Goal: Task Accomplishment & Management: Manage account settings

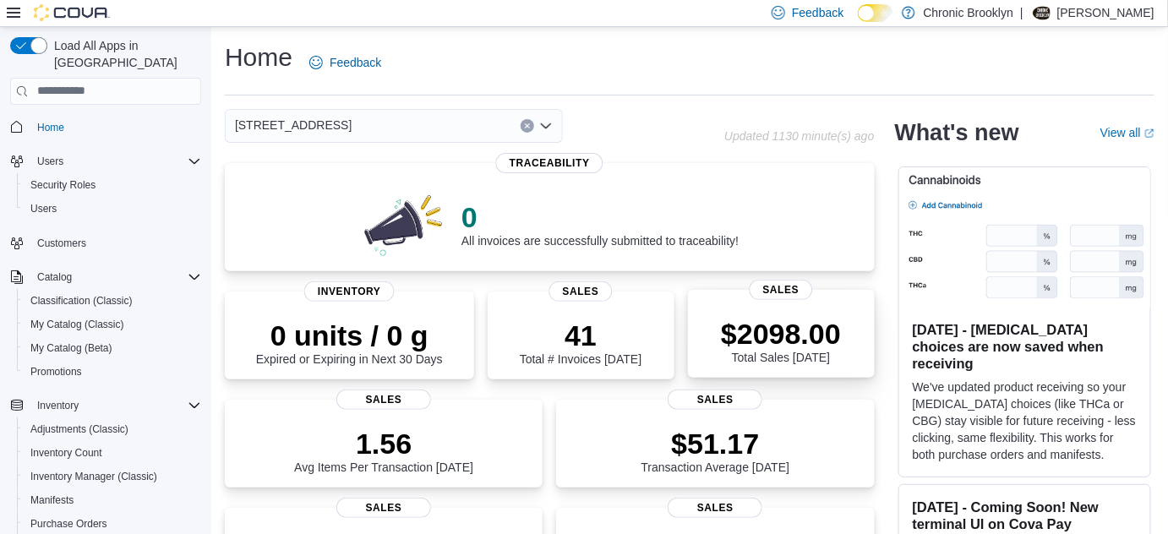
click at [742, 319] on p "$2098.00" at bounding box center [781, 334] width 120 height 34
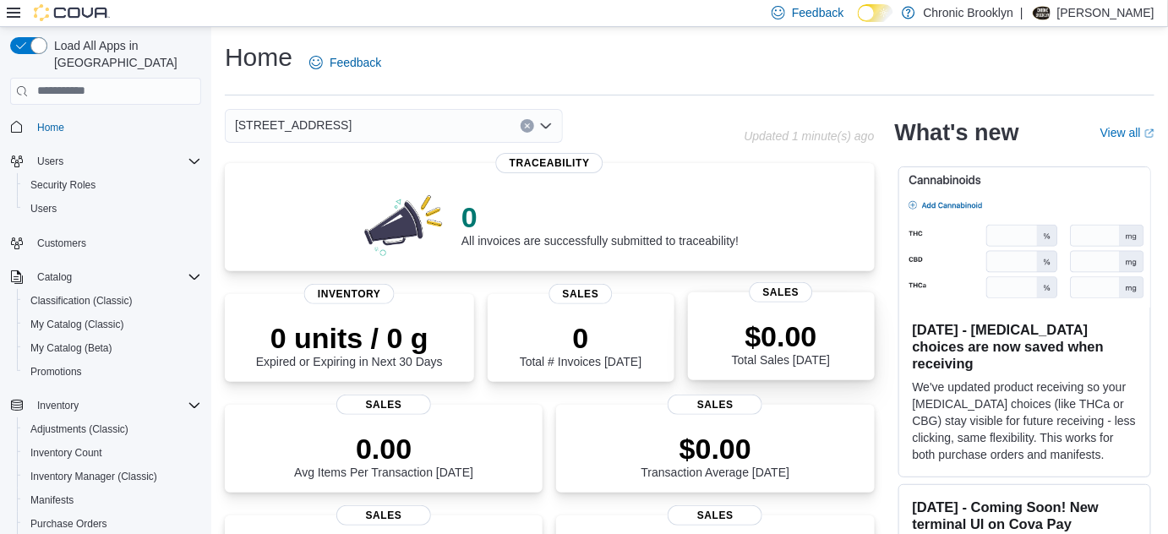
click at [809, 335] on p "$0.00" at bounding box center [781, 336] width 98 height 34
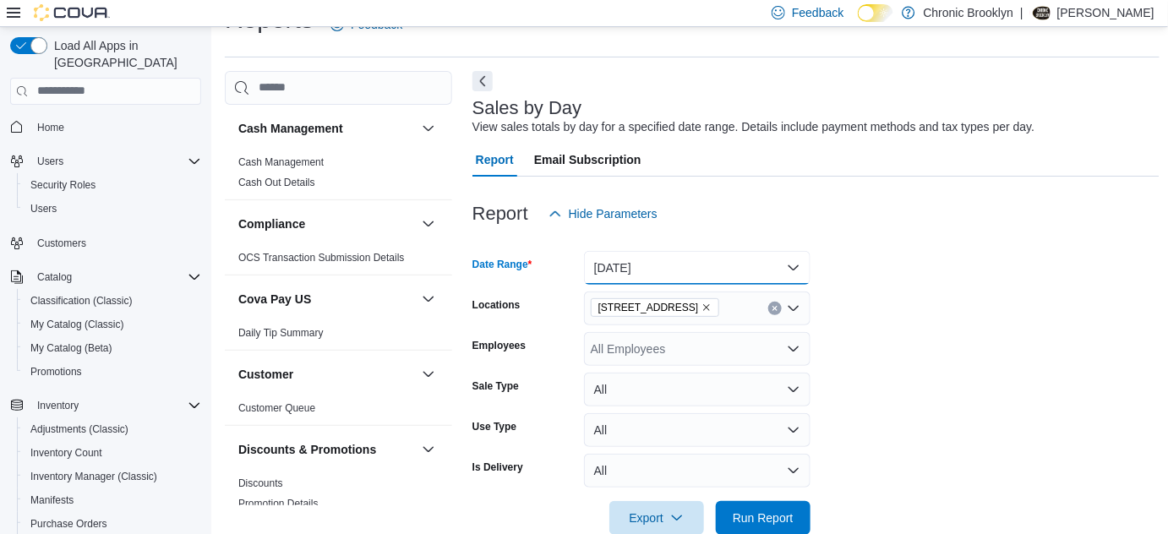
click at [671, 265] on button "[DATE]" at bounding box center [697, 268] width 227 height 34
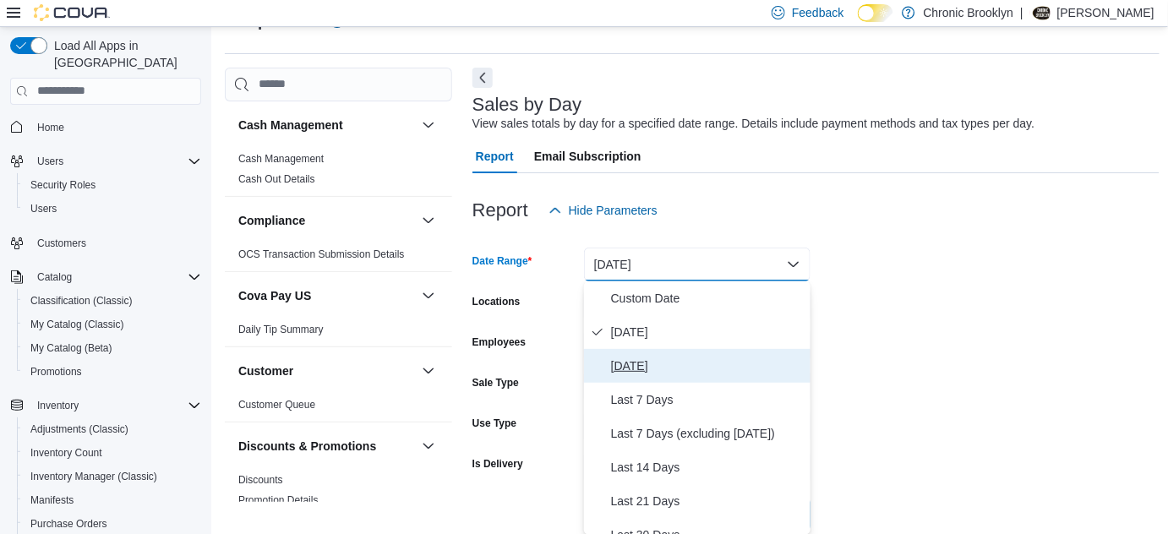
click at [636, 372] on span "[DATE]" at bounding box center [707, 366] width 193 height 20
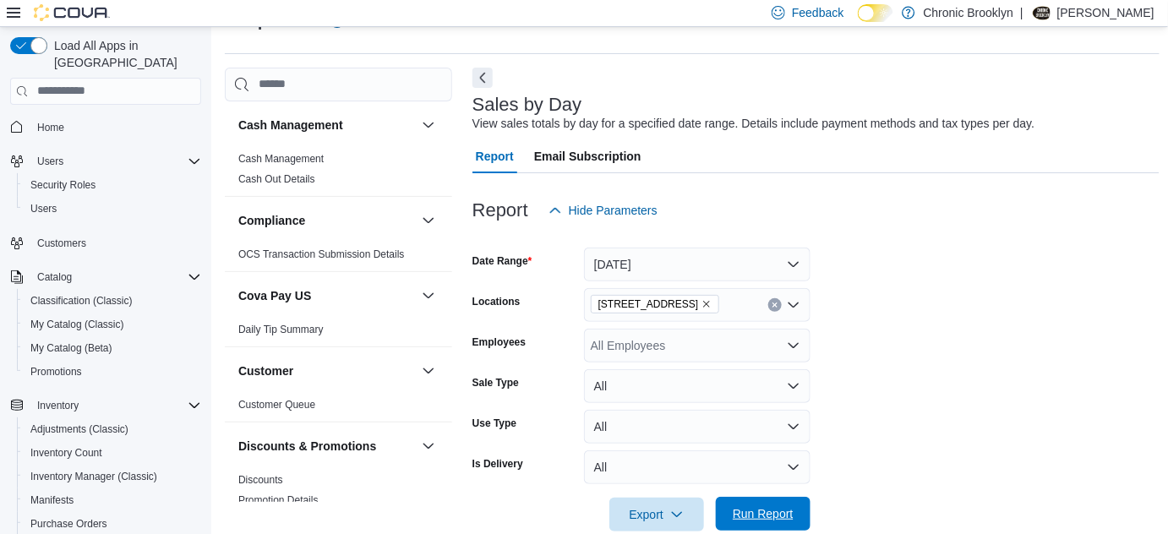
click at [756, 519] on span "Run Report" at bounding box center [763, 513] width 61 height 17
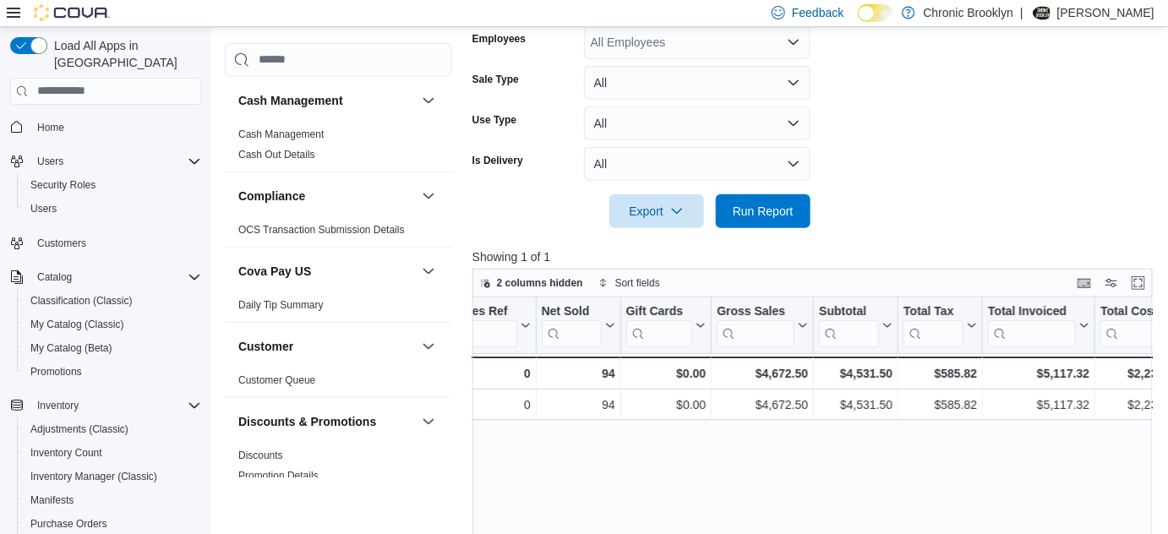
scroll to position [289, 0]
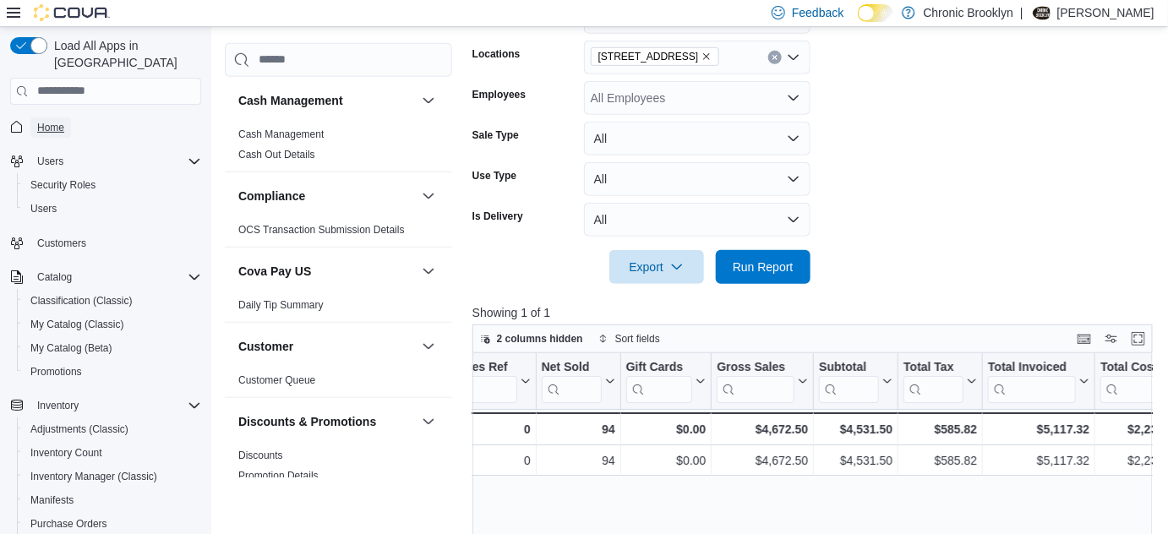
click at [63, 121] on span "Home" at bounding box center [50, 128] width 27 height 14
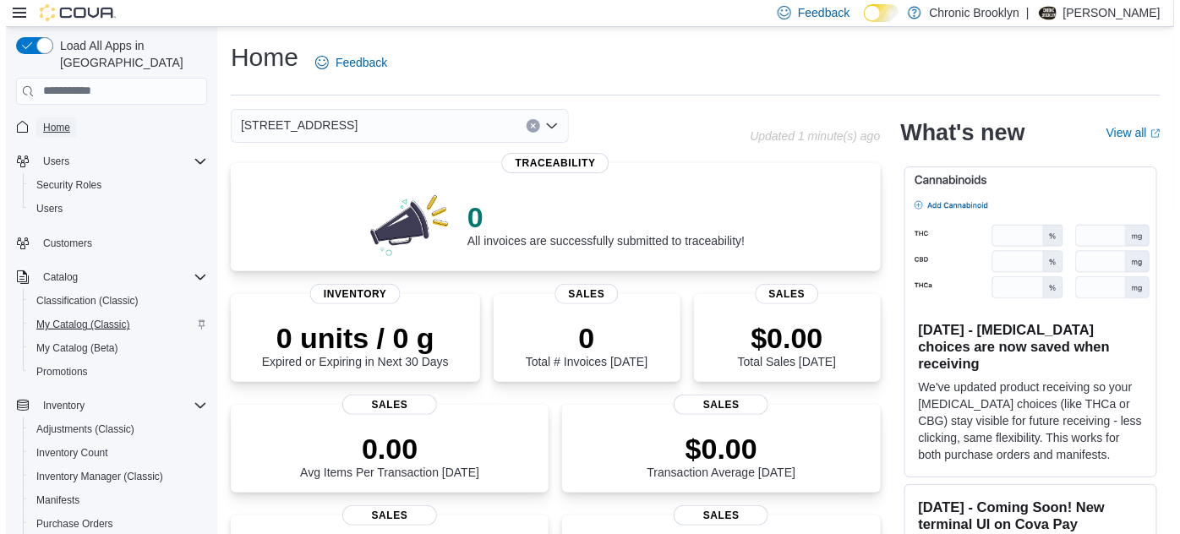
scroll to position [76, 0]
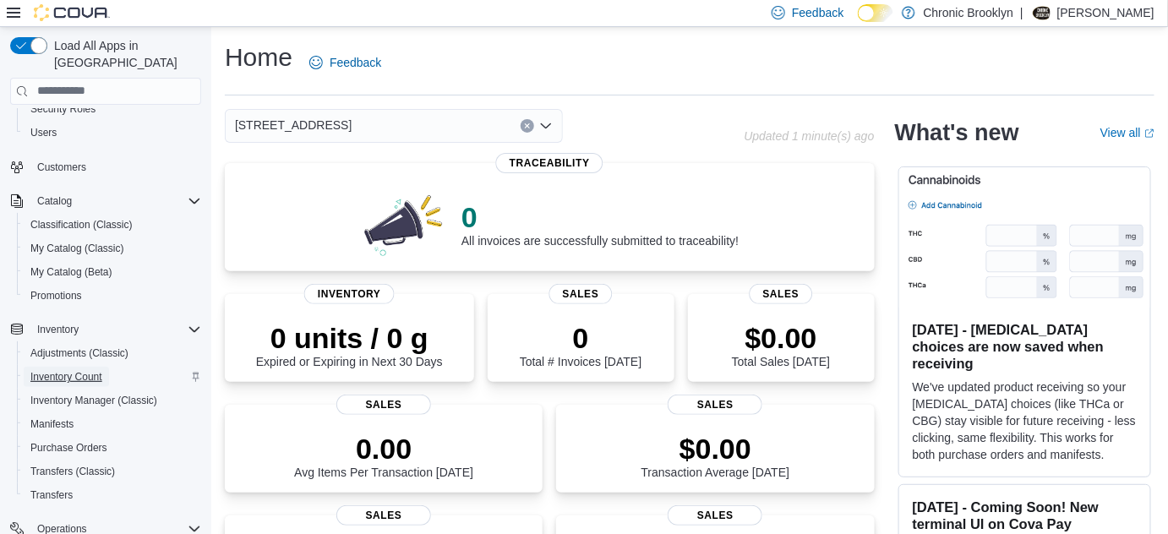
click at [98, 370] on span "Inventory Count" at bounding box center [66, 377] width 72 height 14
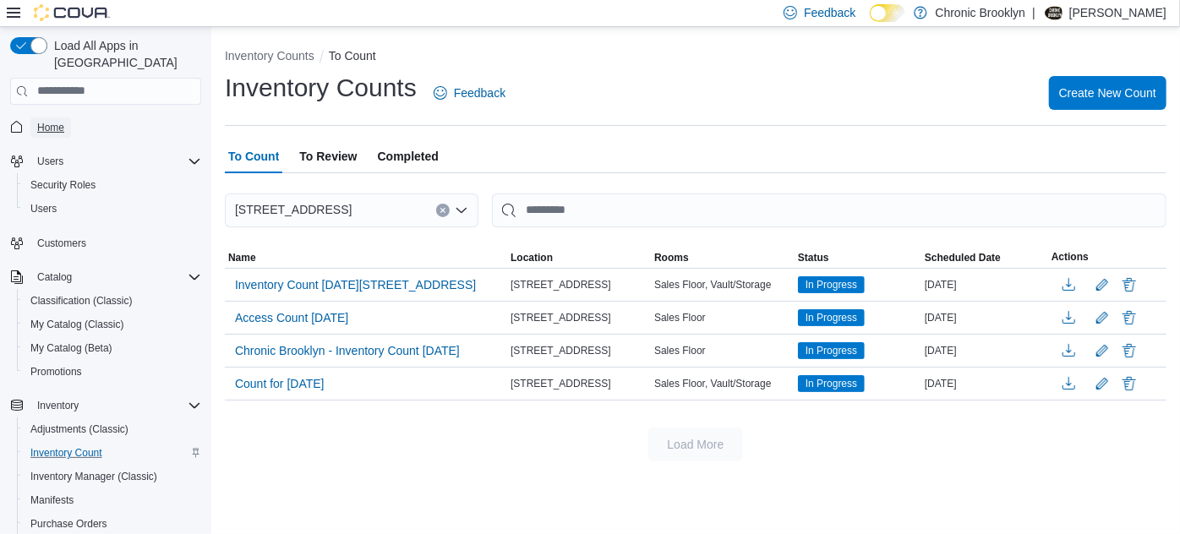
click at [55, 121] on span "Home" at bounding box center [50, 128] width 27 height 14
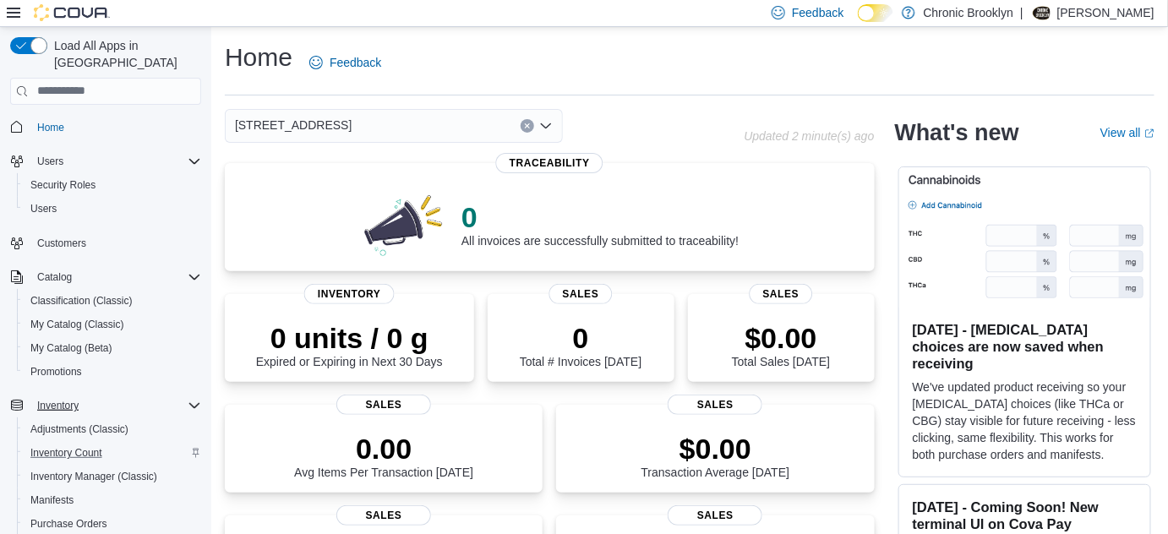
scroll to position [76, 0]
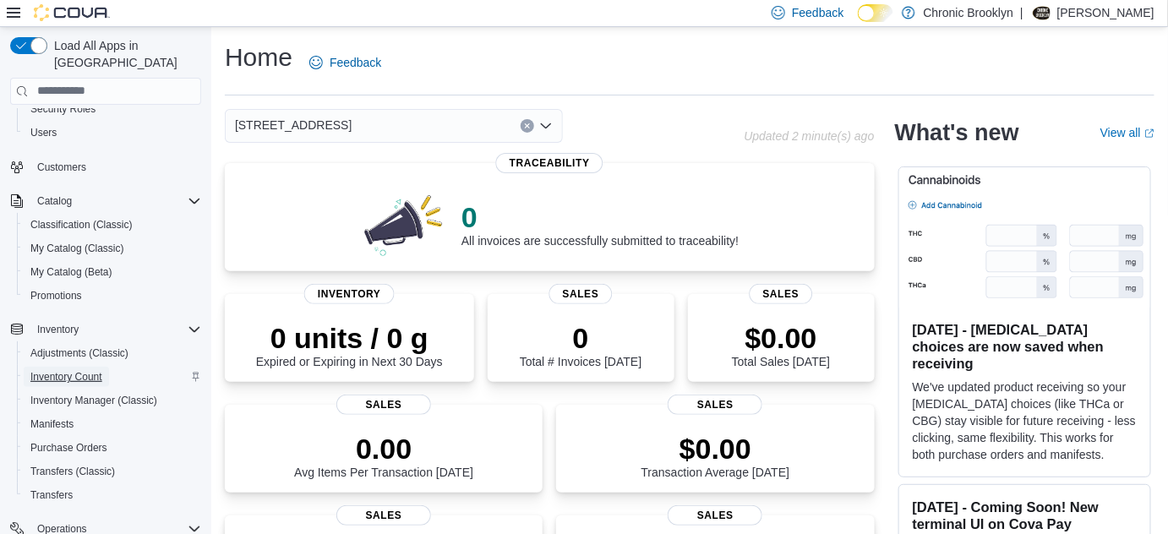
click at [81, 370] on span "Inventory Count" at bounding box center [66, 377] width 72 height 14
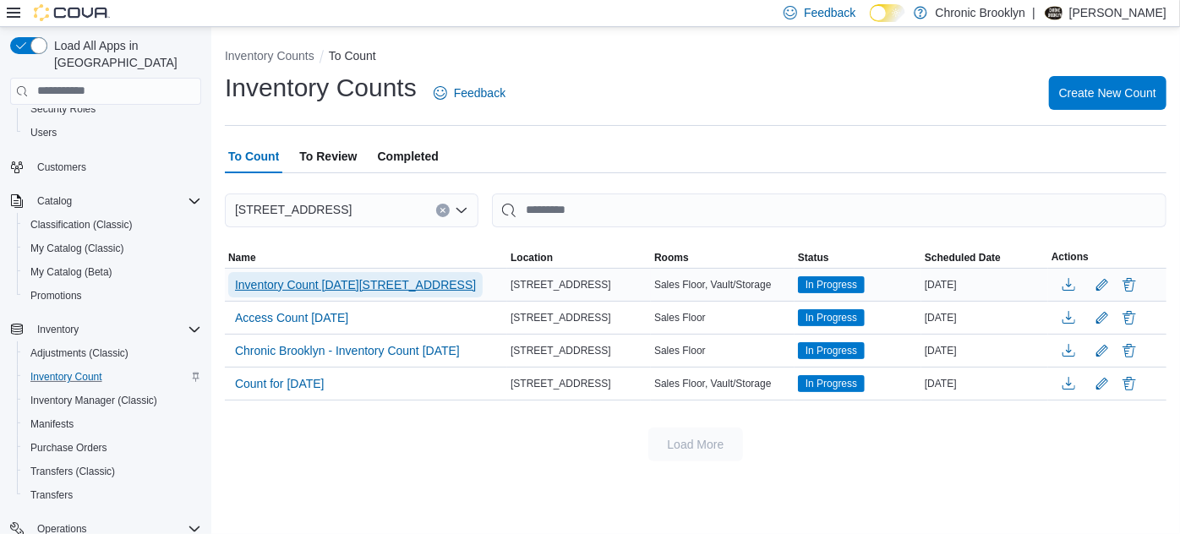
click at [346, 284] on span "Inventory Count [DATE][STREET_ADDRESS]" at bounding box center [355, 284] width 241 height 17
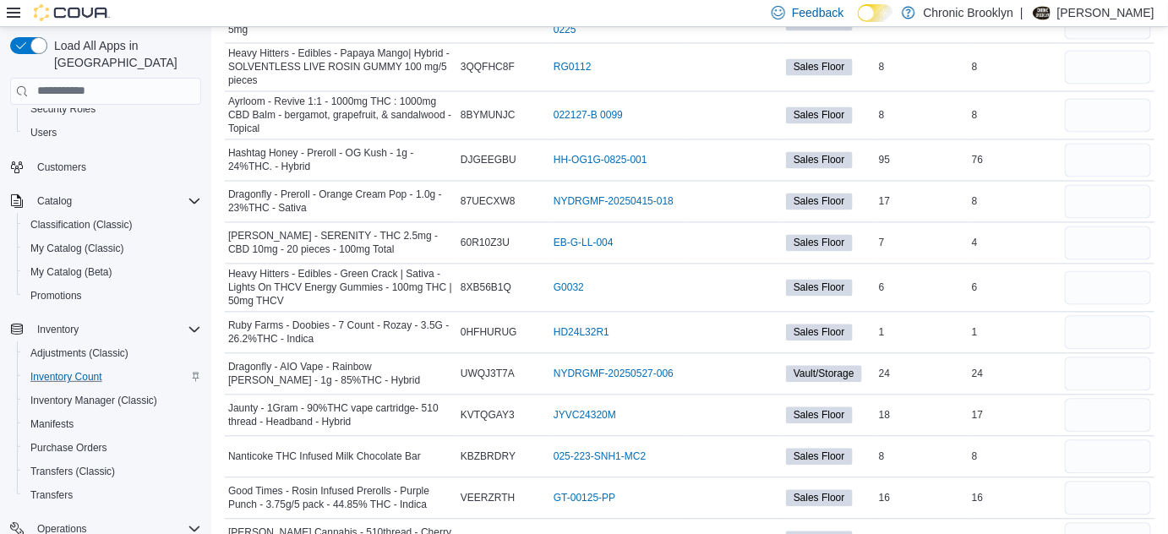
scroll to position [16703, 0]
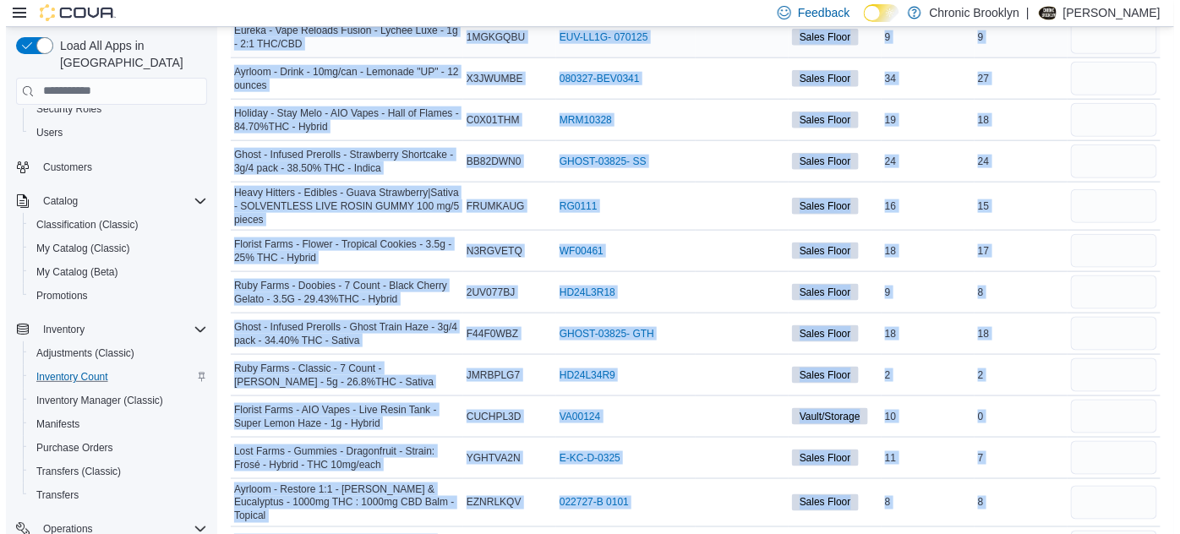
scroll to position [0, 0]
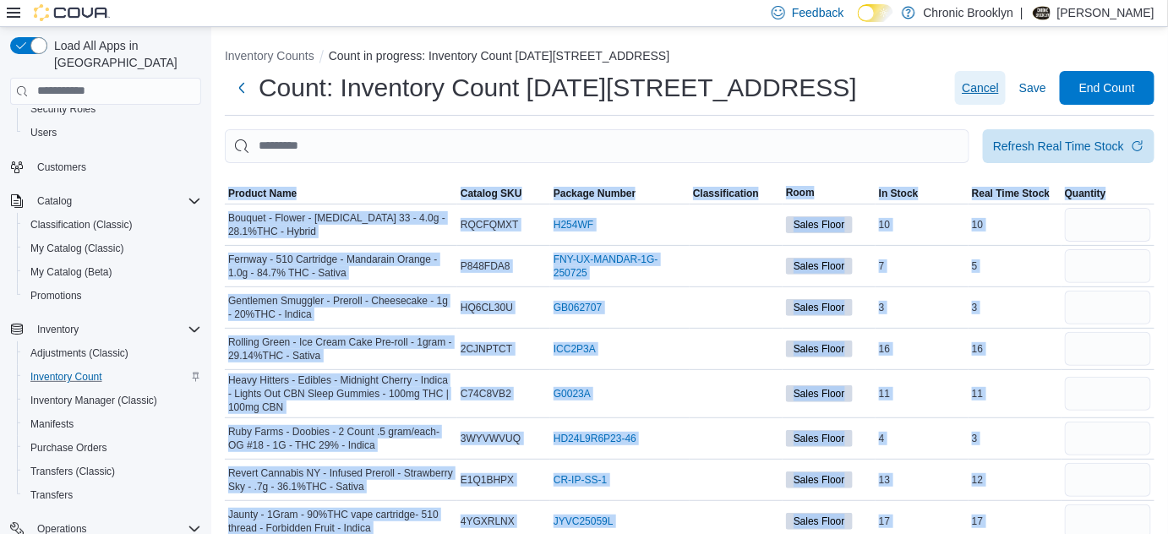
click at [996, 87] on span "Cancel" at bounding box center [980, 87] width 37 height 17
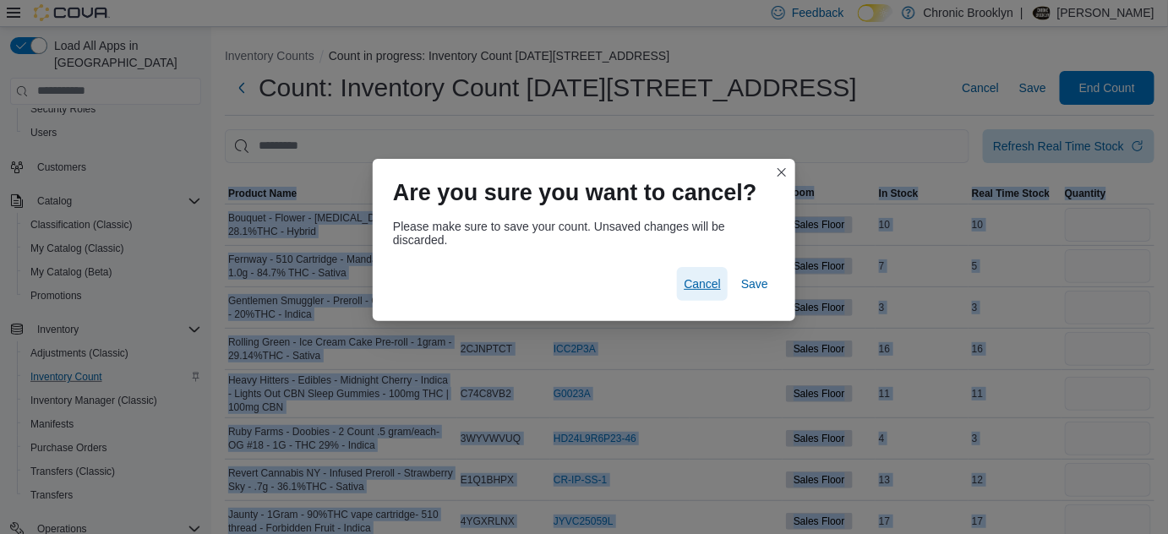
click at [707, 287] on span "Cancel" at bounding box center [702, 284] width 37 height 17
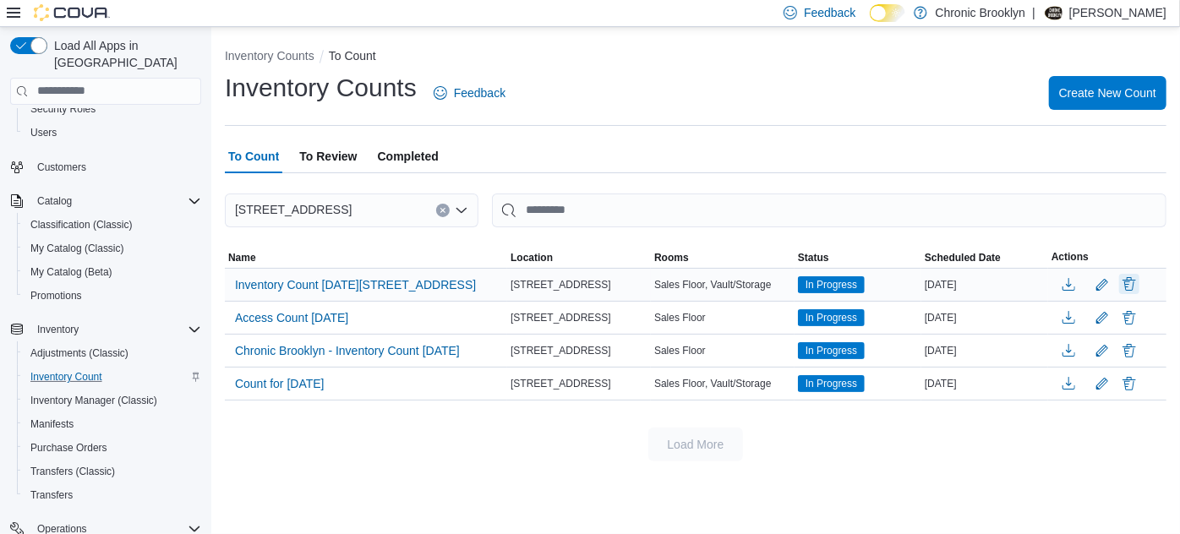
click at [1129, 289] on button "Delete" at bounding box center [1129, 284] width 20 height 20
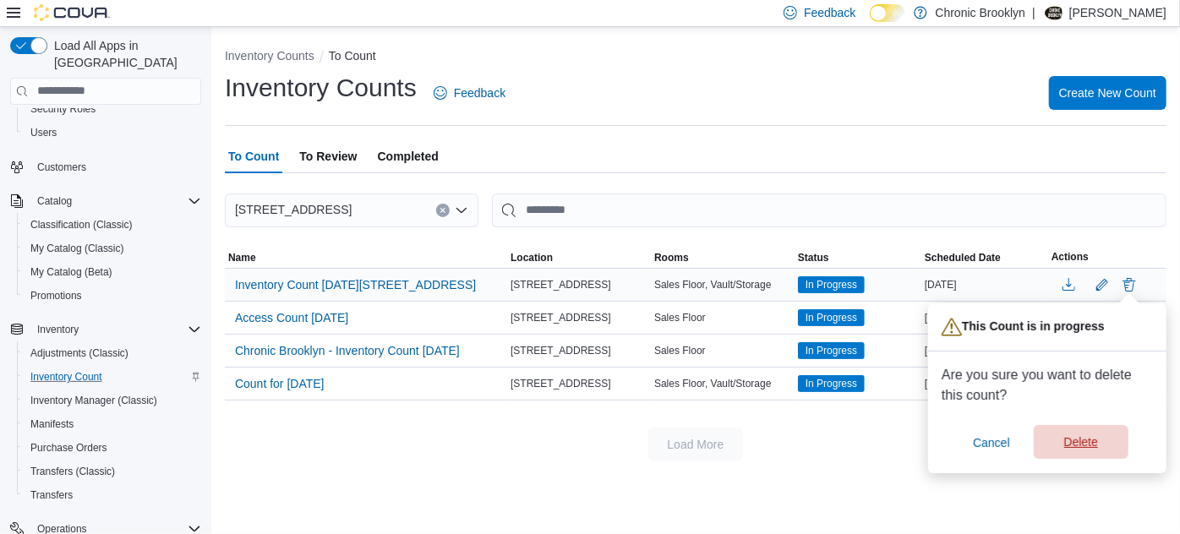
click at [1085, 445] on span "Delete" at bounding box center [1081, 442] width 34 height 17
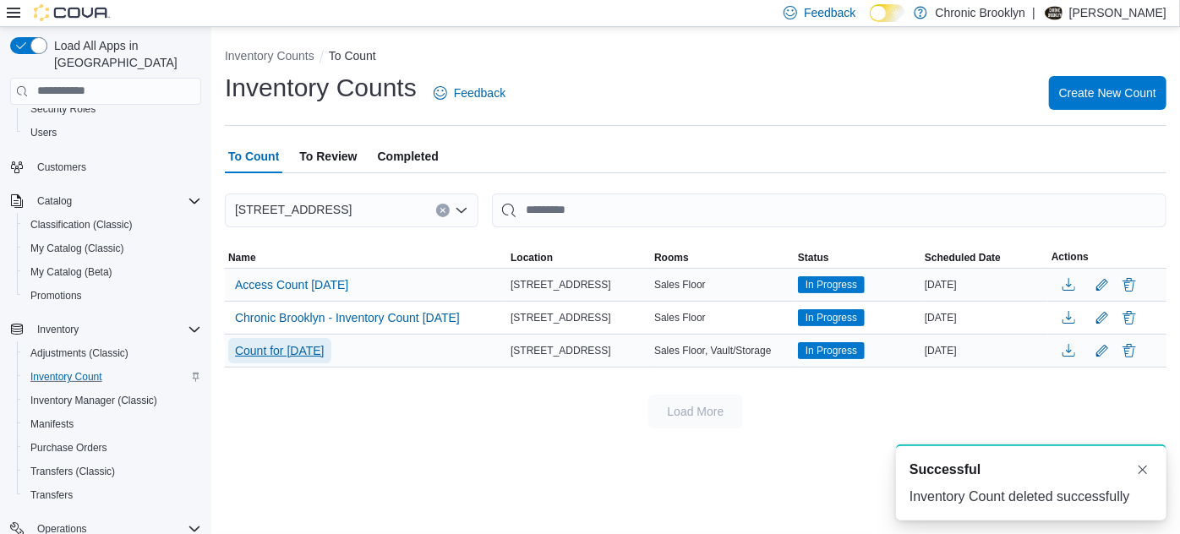
click at [325, 349] on span "Count for [DATE]" at bounding box center [280, 350] width 90 height 17
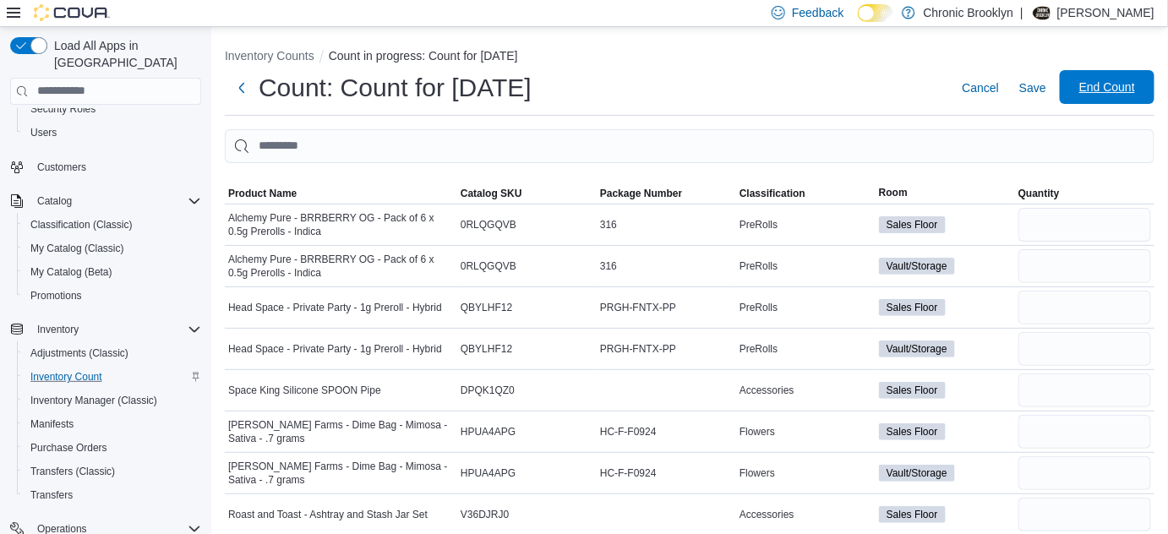
click at [1130, 85] on span "End Count" at bounding box center [1107, 87] width 56 height 17
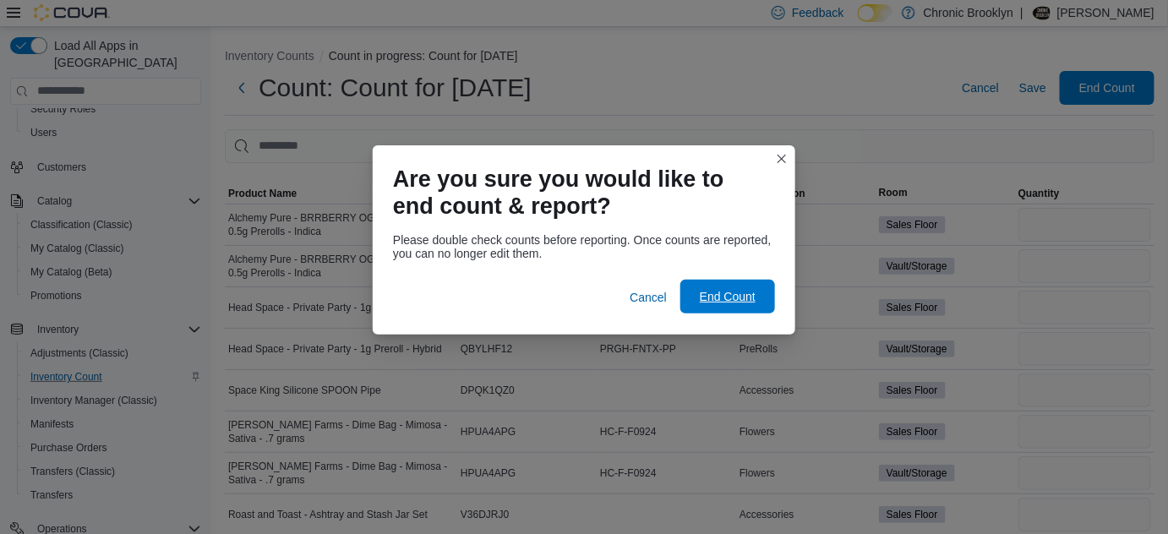
click at [728, 296] on span "End Count" at bounding box center [728, 296] width 56 height 17
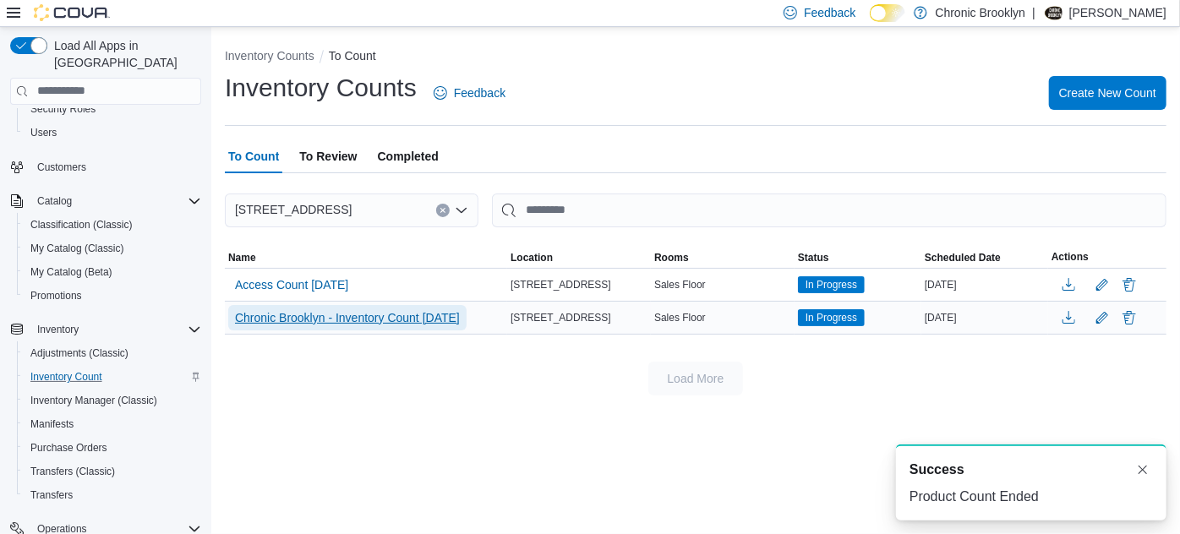
click at [460, 315] on span "Chronic Brooklyn - Inventory Count [DATE]" at bounding box center [347, 317] width 225 height 17
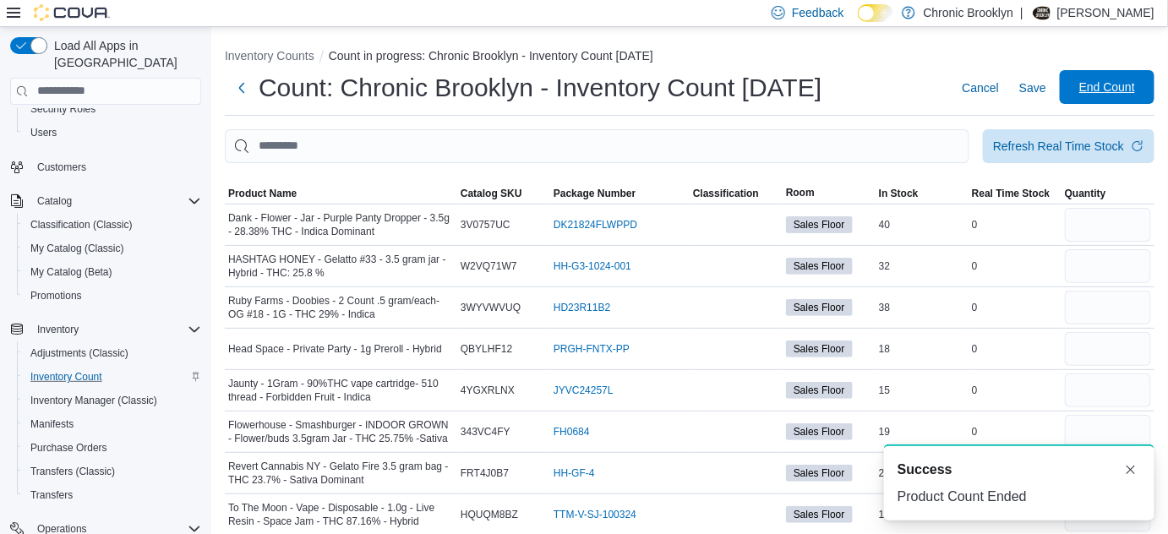
click at [1116, 74] on span "End Count" at bounding box center [1107, 87] width 74 height 34
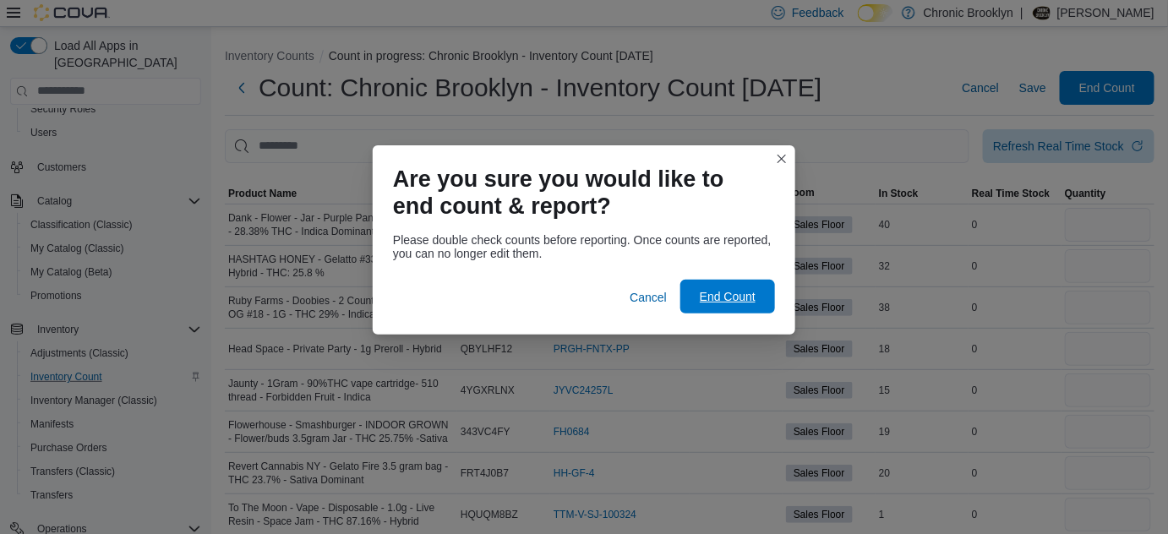
click at [759, 298] on span "End Count" at bounding box center [728, 297] width 74 height 34
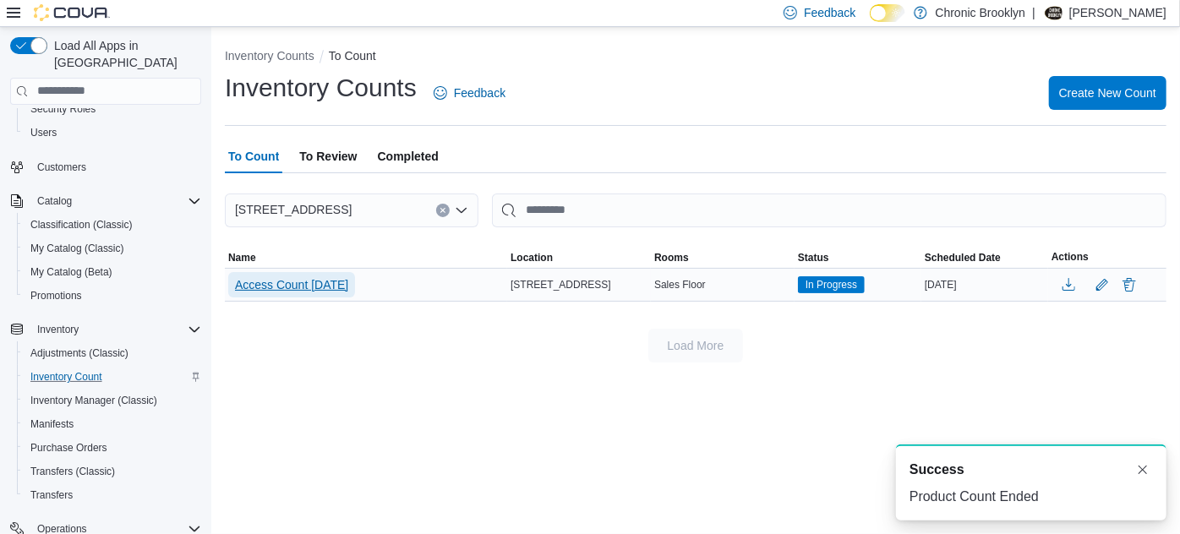
click at [341, 286] on span "Access Count [DATE]" at bounding box center [291, 284] width 113 height 17
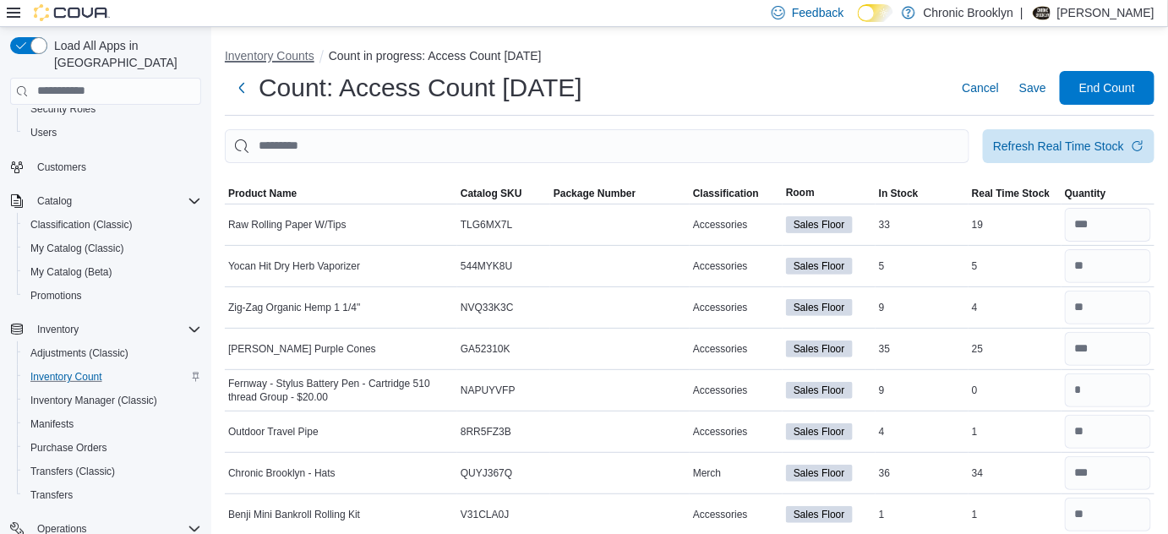
click at [297, 56] on button "Inventory Counts" at bounding box center [270, 56] width 90 height 14
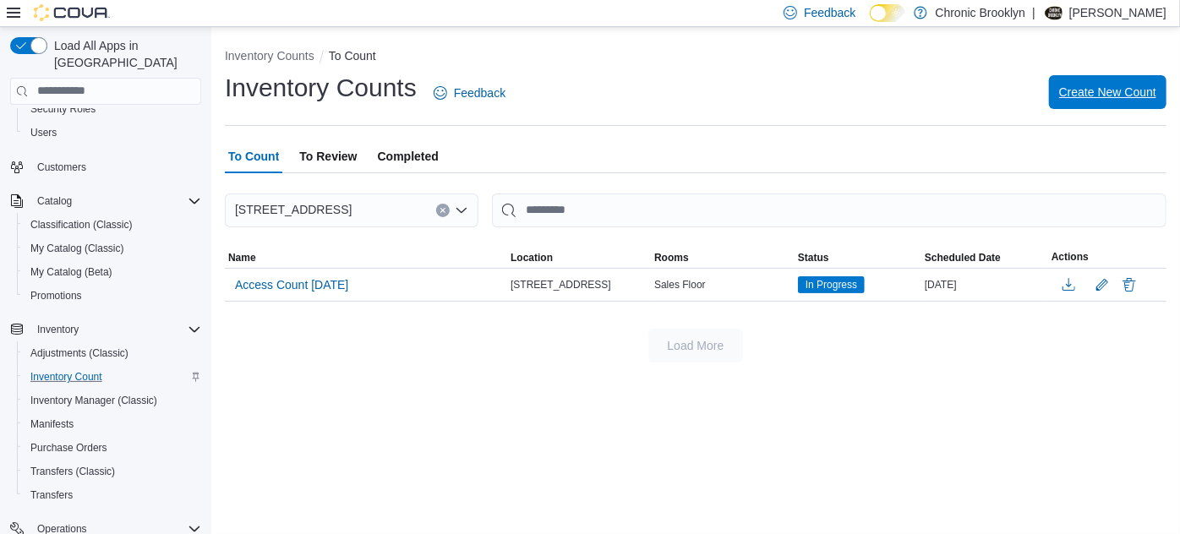
click at [1105, 96] on span "Create New Count" at bounding box center [1107, 92] width 97 height 17
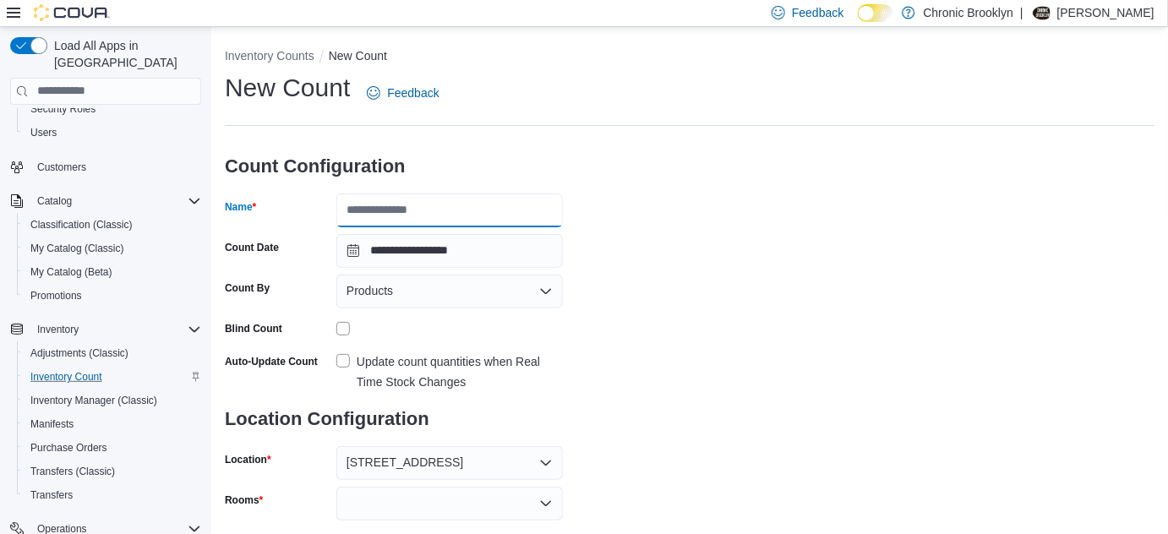
click at [467, 212] on input "Name" at bounding box center [449, 211] width 227 height 34
click at [515, 207] on input "**********" at bounding box center [449, 211] width 227 height 34
type input "*"
click at [432, 211] on input "Name" at bounding box center [449, 211] width 227 height 34
type input "****"
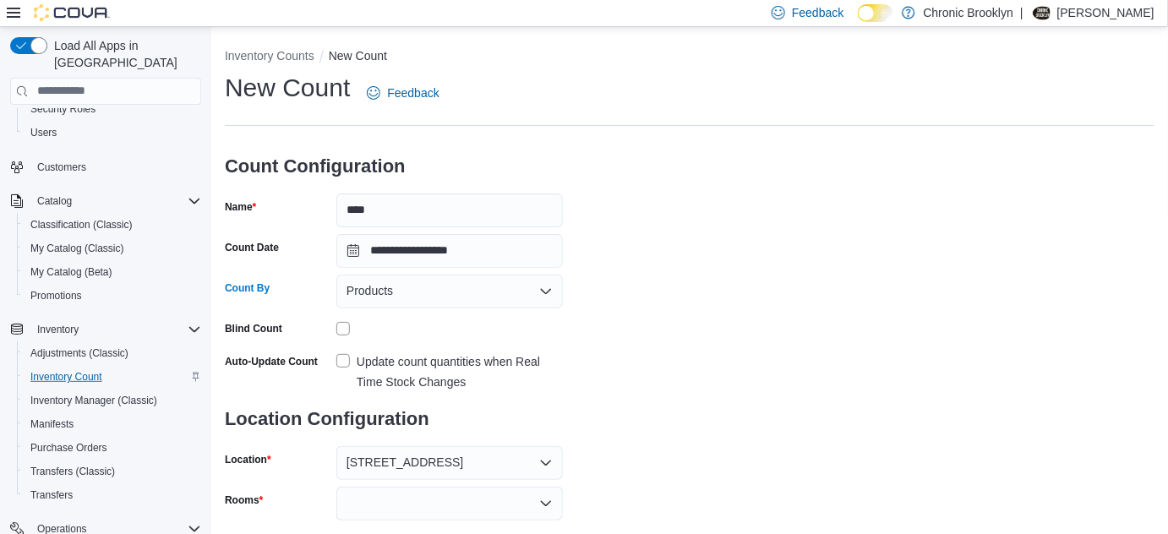
click at [414, 290] on div "Products" at bounding box center [449, 292] width 227 height 34
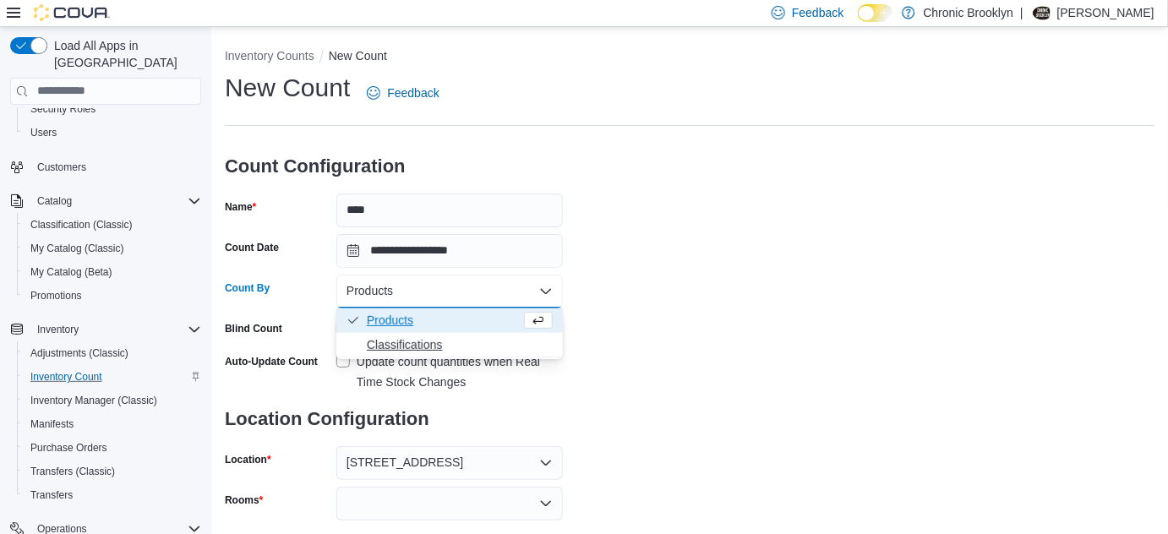
click at [409, 347] on span "Classifications" at bounding box center [460, 344] width 186 height 17
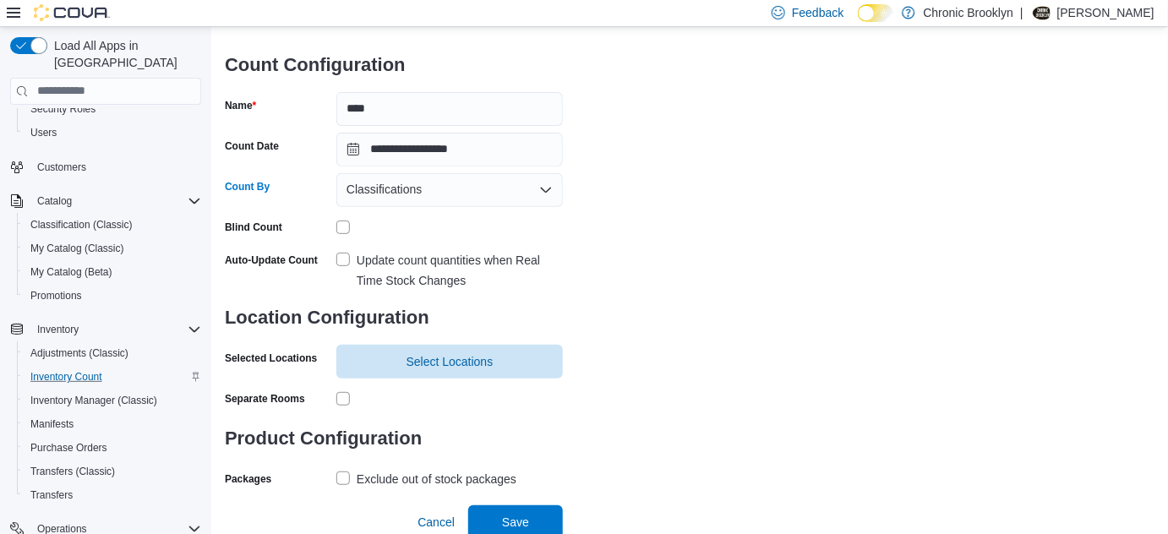
scroll to position [106, 0]
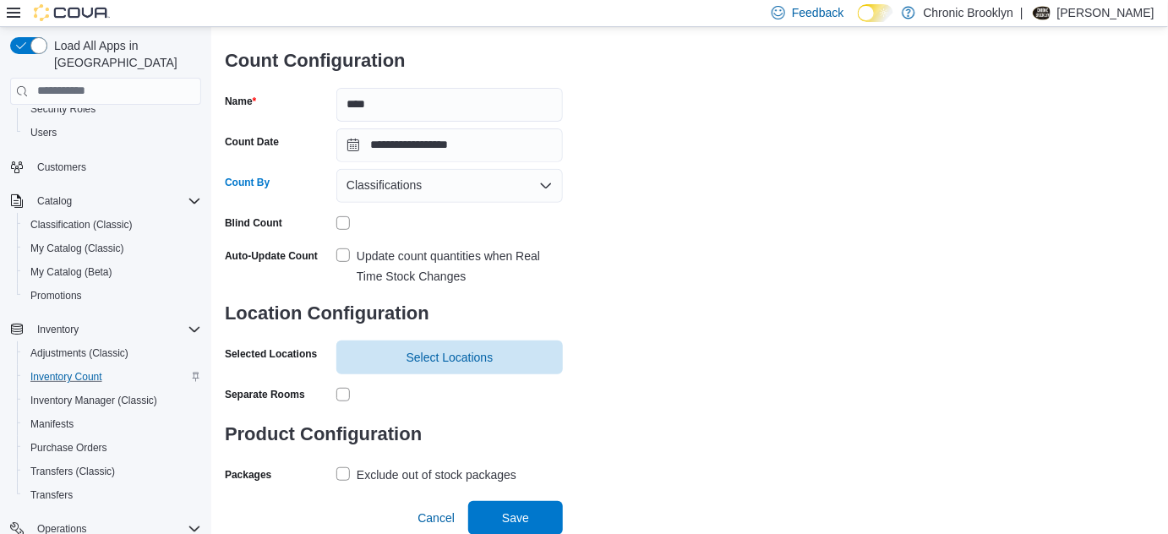
click at [447, 193] on div "Classifications Combo box. Selected. Classifications. Press Backspace to delete…" at bounding box center [449, 186] width 227 height 34
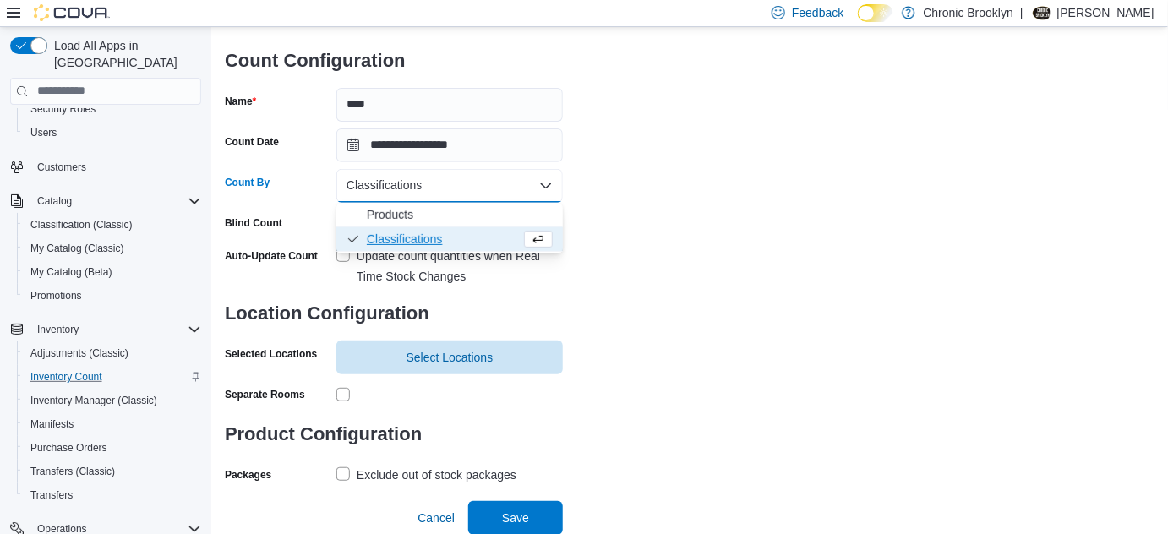
click at [433, 243] on span "Classifications" at bounding box center [444, 239] width 154 height 17
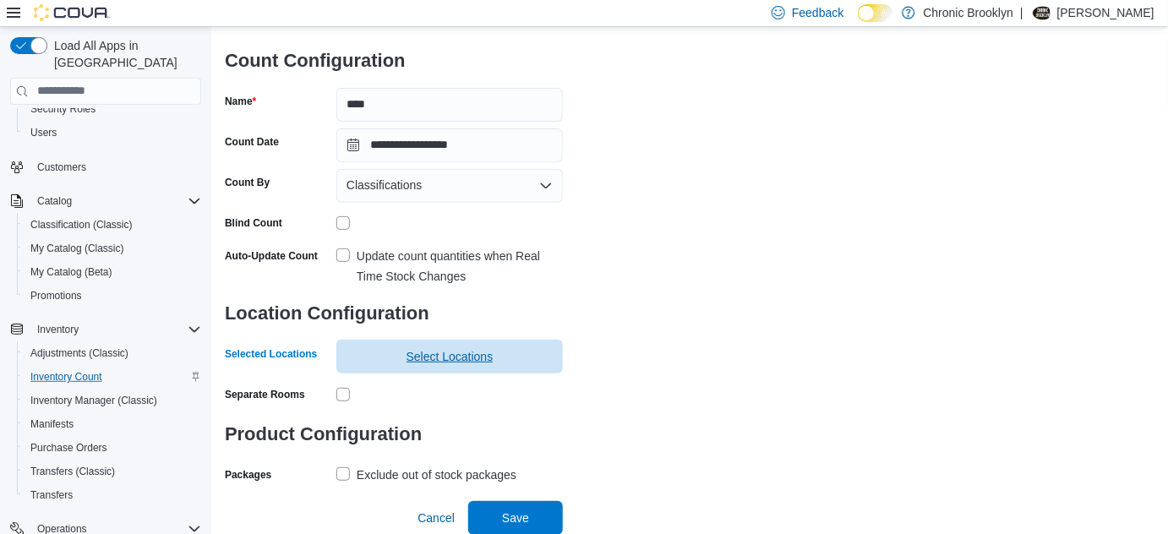
click at [425, 353] on span "Select Locations" at bounding box center [450, 356] width 87 height 17
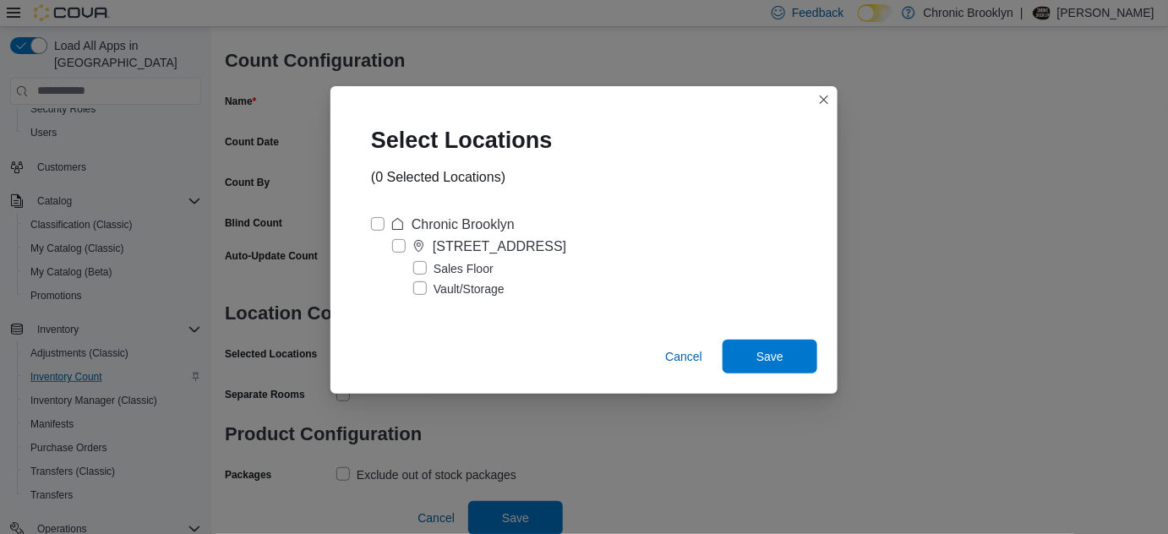
click at [405, 243] on label "[STREET_ADDRESS]" at bounding box center [479, 247] width 174 height 20
click at [786, 359] on span "Save" at bounding box center [770, 356] width 74 height 34
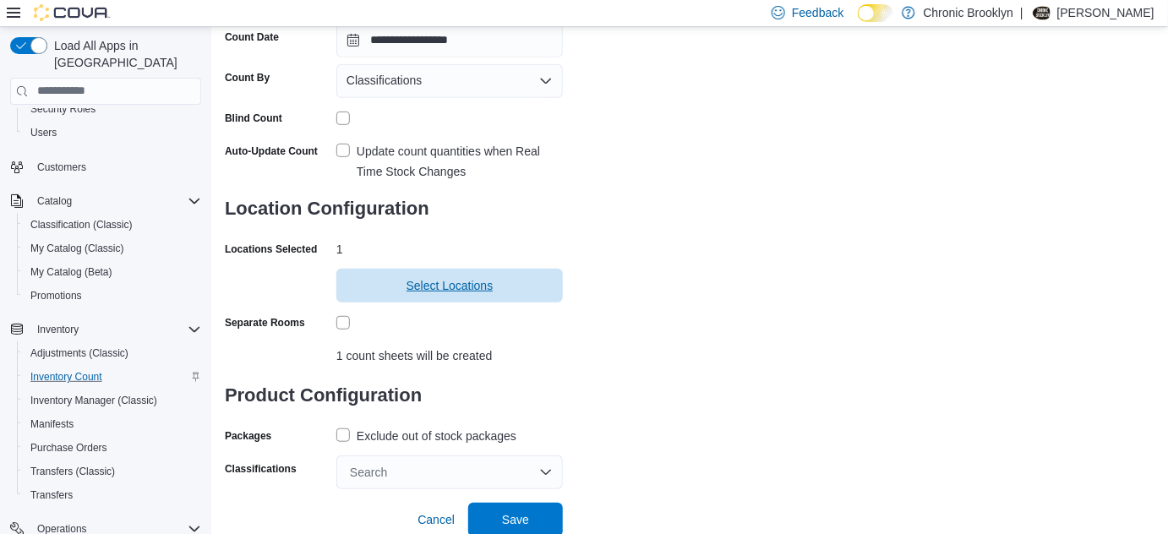
scroll to position [212, 0]
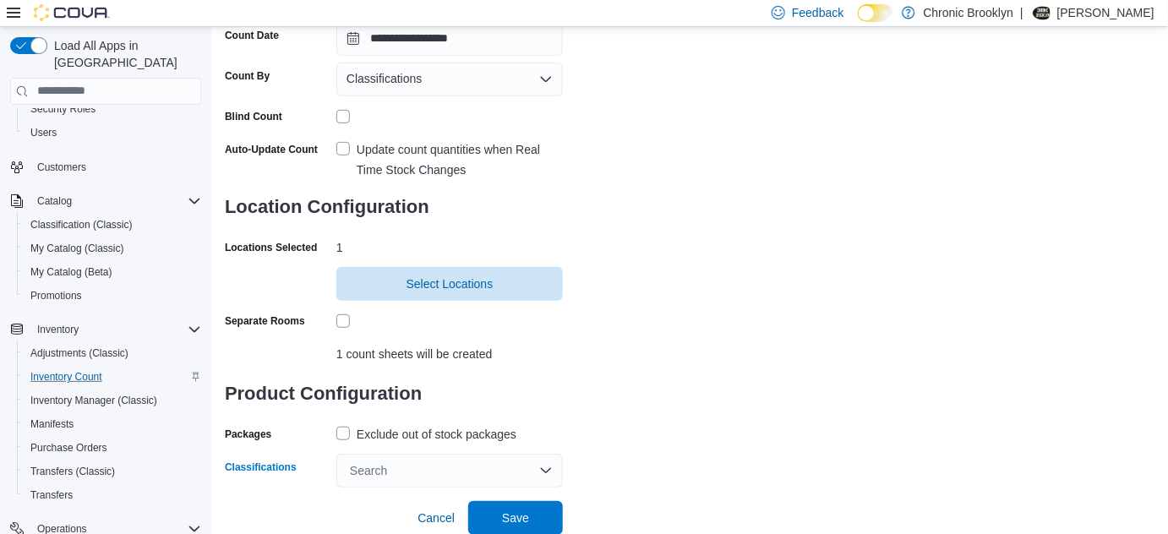
click at [386, 467] on div "Search" at bounding box center [449, 471] width 227 height 34
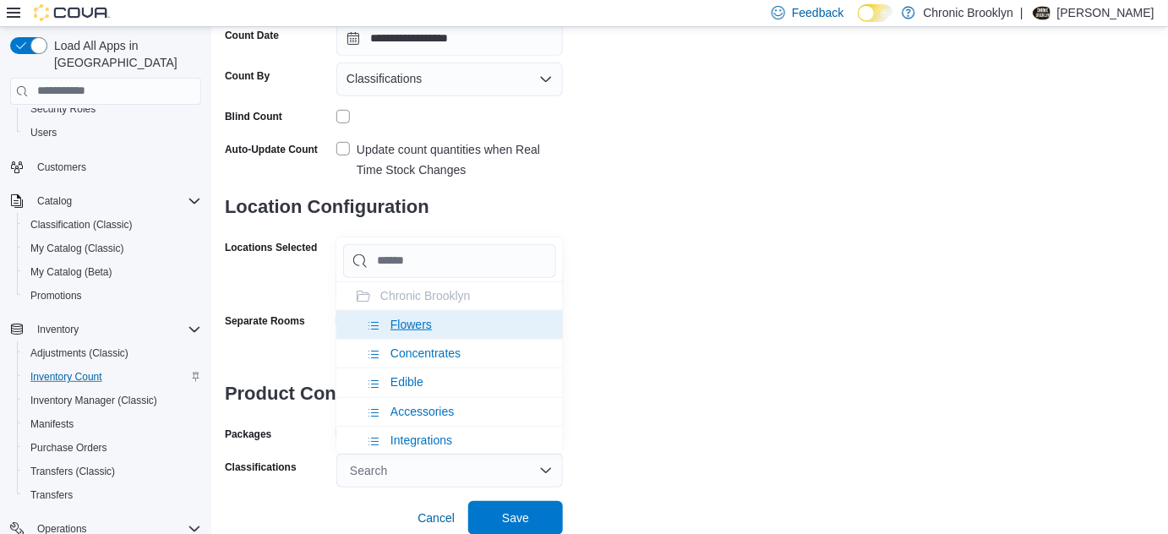
click at [434, 330] on li "Flowers" at bounding box center [449, 324] width 227 height 29
click at [435, 326] on span "Concentrates" at bounding box center [425, 325] width 70 height 14
click at [424, 325] on li "Edible" at bounding box center [449, 324] width 227 height 29
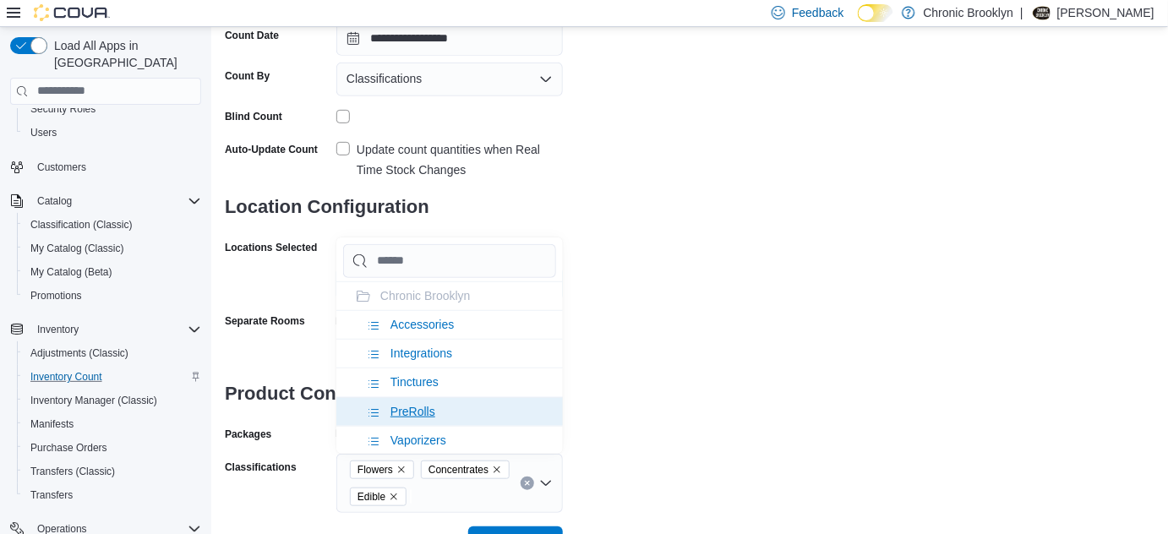
click at [425, 382] on span "Tinctures" at bounding box center [414, 382] width 48 height 14
click at [423, 379] on span "PreRolls" at bounding box center [412, 382] width 45 height 14
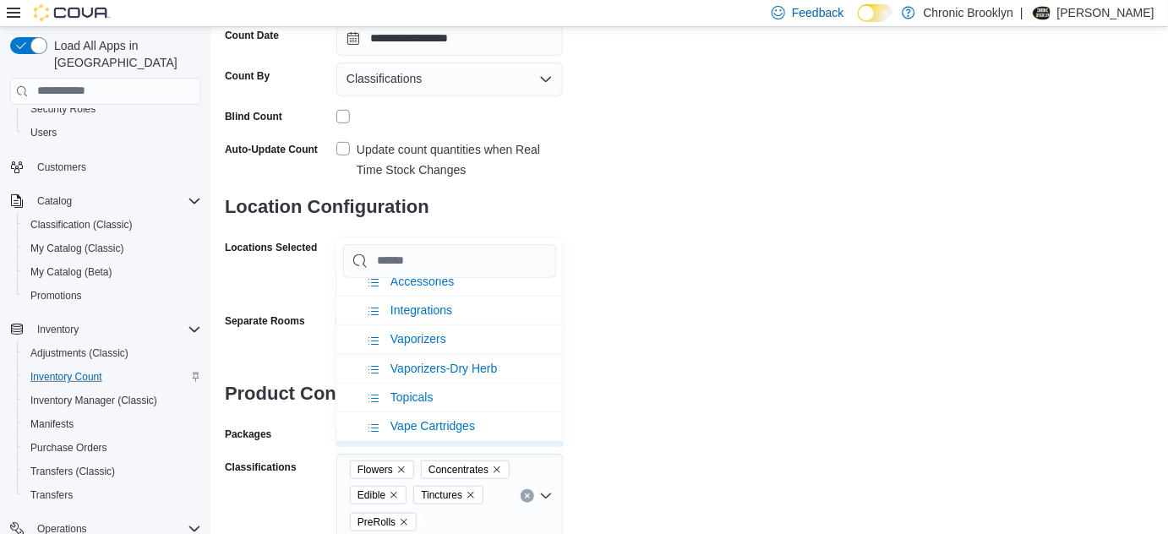
scroll to position [76, 0]
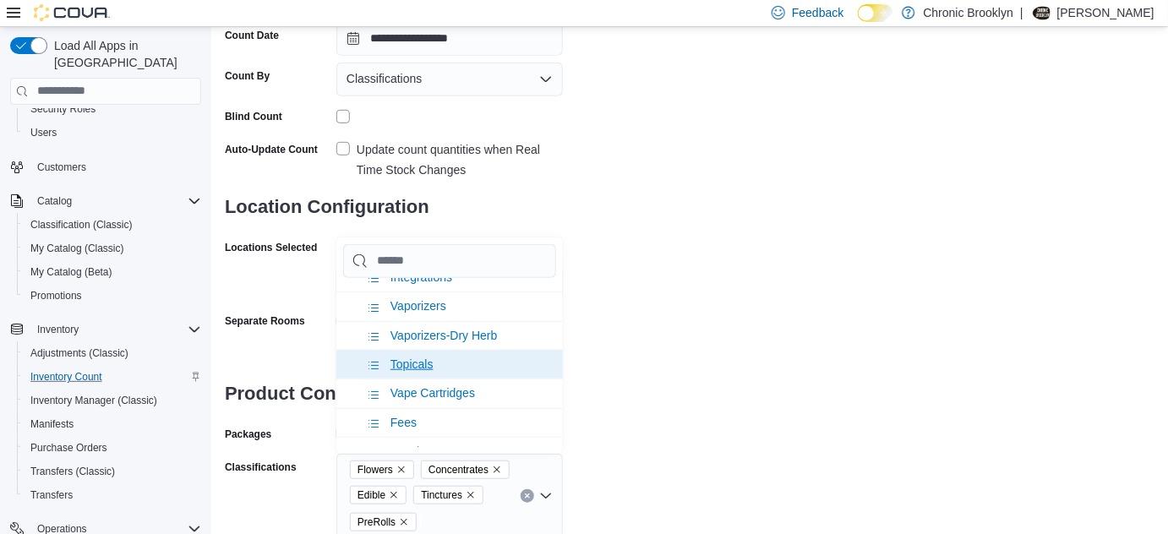
click at [428, 360] on span "Topicals" at bounding box center [411, 365] width 43 height 14
click at [434, 358] on span "Vape Cartridges" at bounding box center [432, 365] width 85 height 14
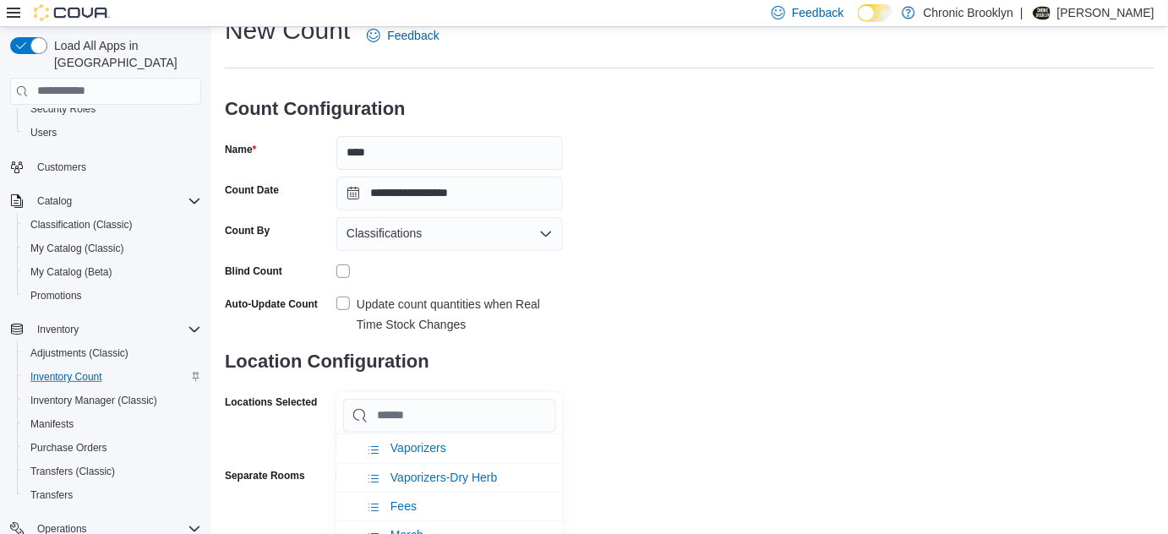
scroll to position [288, 0]
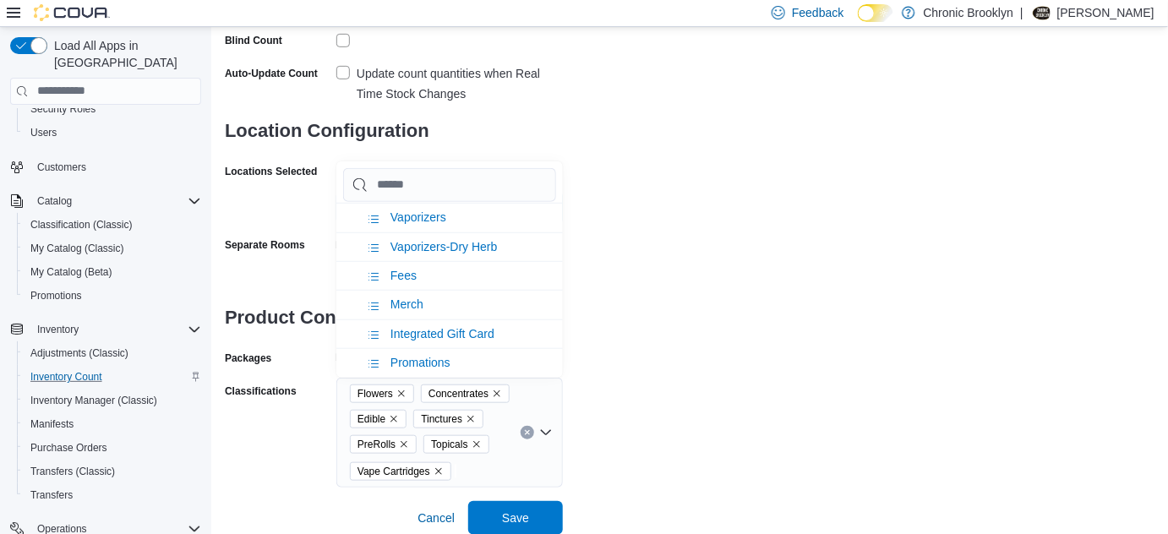
click at [707, 266] on div "**********" at bounding box center [690, 135] width 930 height 705
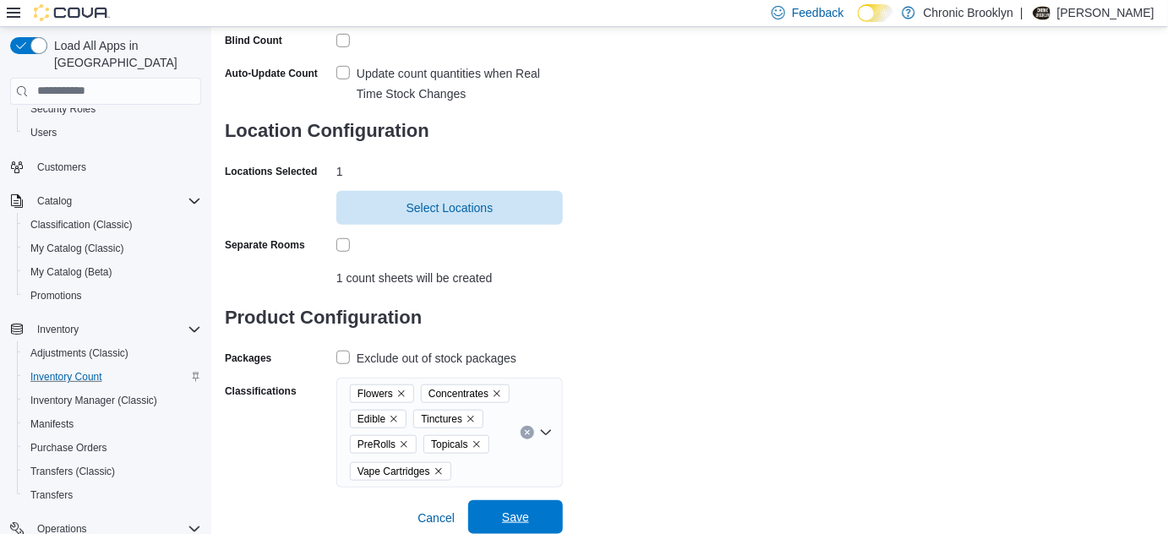
click at [516, 511] on span "Save" at bounding box center [515, 517] width 27 height 17
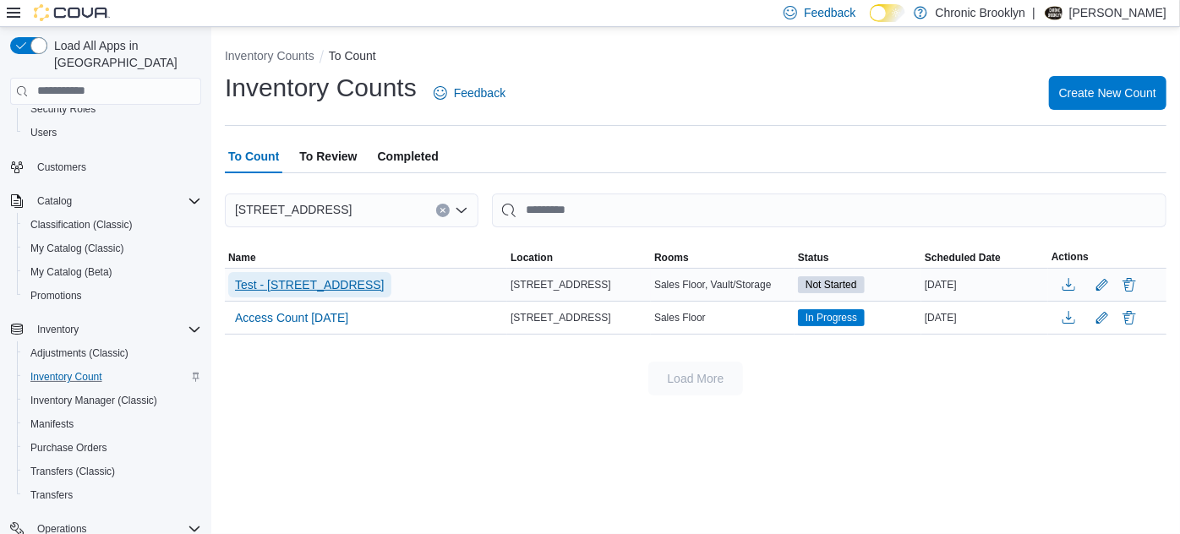
click at [296, 283] on span "Test - [STREET_ADDRESS]" at bounding box center [310, 284] width 150 height 17
click at [286, 283] on span "Test - [STREET_ADDRESS]" at bounding box center [310, 284] width 150 height 17
click at [256, 281] on span "Test - [STREET_ADDRESS]" at bounding box center [310, 284] width 150 height 17
click at [254, 284] on span "Test - [STREET_ADDRESS]" at bounding box center [310, 284] width 150 height 17
click at [276, 289] on span "Test - [STREET_ADDRESS]" at bounding box center [310, 284] width 150 height 17
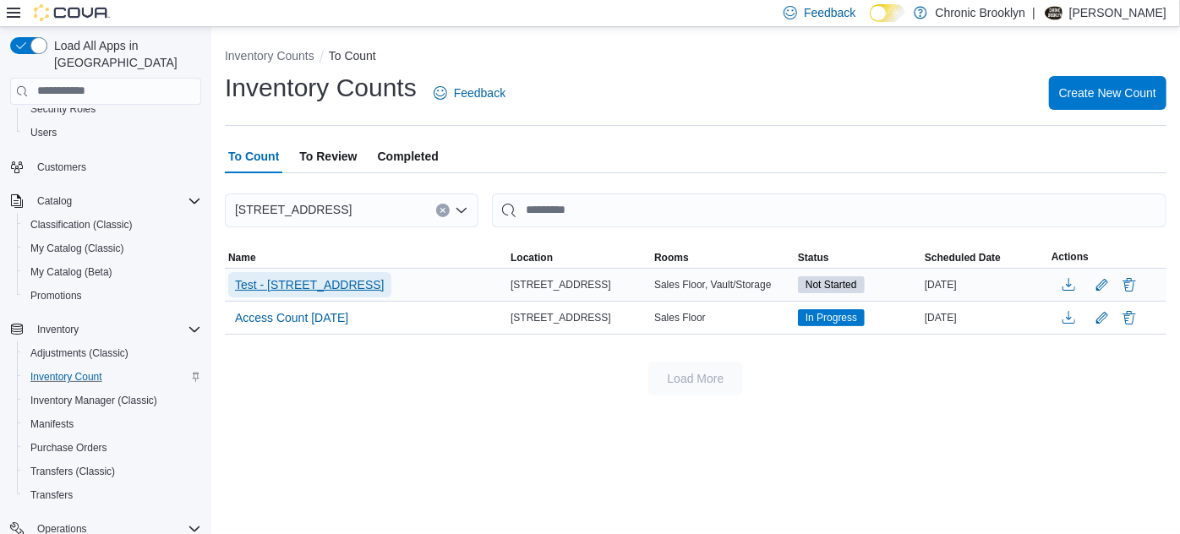
click at [276, 289] on span "Test - [STREET_ADDRESS]" at bounding box center [310, 284] width 150 height 17
click at [276, 284] on span "Test - [STREET_ADDRESS]" at bounding box center [310, 284] width 150 height 17
click at [276, 283] on span "Test - [STREET_ADDRESS]" at bounding box center [310, 284] width 150 height 17
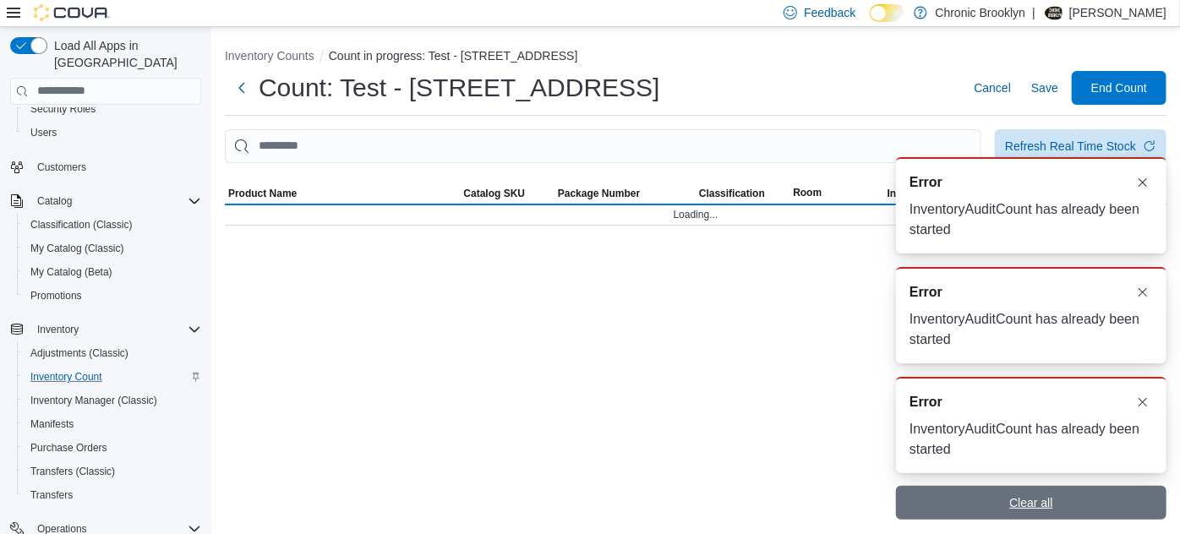
click at [1149, 188] on div "A new notification appears Error InventoryAuditCount has already been started" at bounding box center [1031, 205] width 270 height 96
click at [1143, 184] on div "A new notification appears Error InventoryAuditCount has already been started" at bounding box center [1031, 205] width 270 height 96
click at [1141, 289] on div "A new notification appears Error InventoryAuditCount has already been started" at bounding box center [1031, 315] width 270 height 96
click at [1075, 508] on span "Clear all" at bounding box center [1031, 503] width 250 height 34
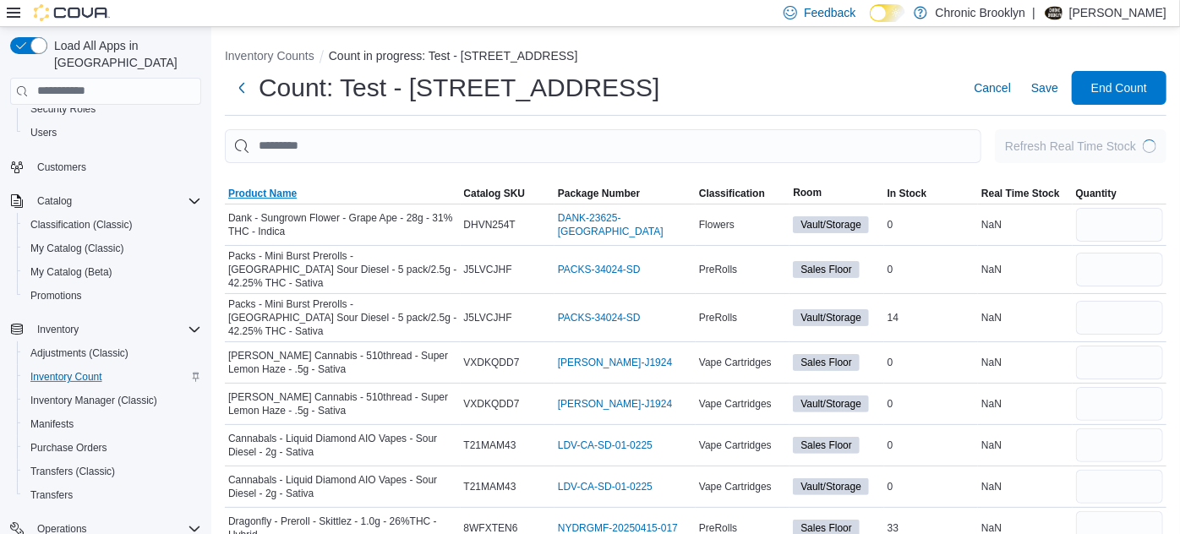
click at [277, 195] on span "Product Name" at bounding box center [262, 194] width 68 height 14
click at [274, 195] on span "Product Name" at bounding box center [262, 194] width 68 height 14
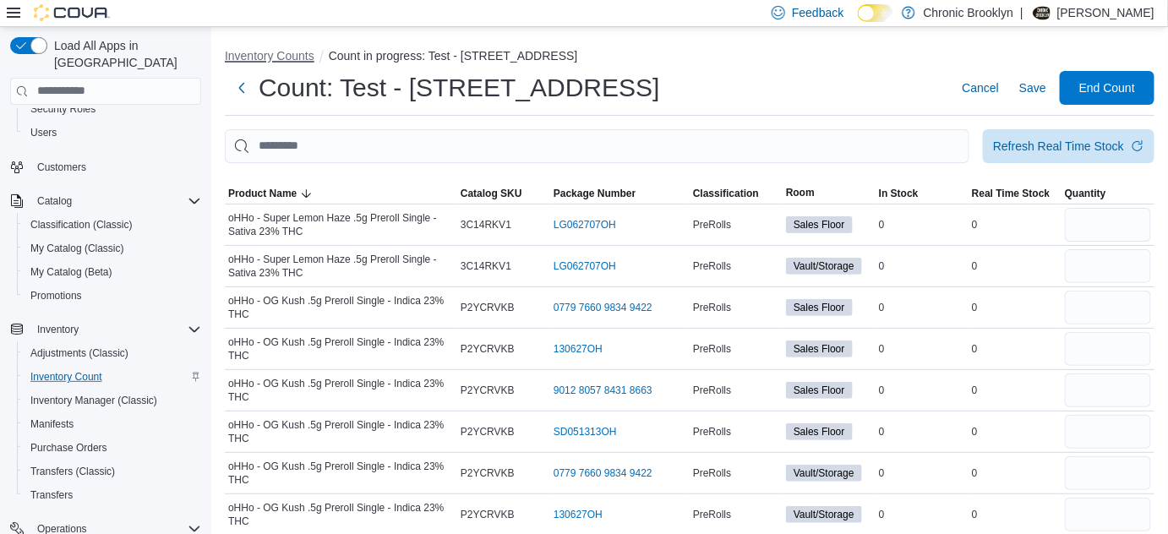
click at [286, 53] on button "Inventory Counts" at bounding box center [270, 56] width 90 height 14
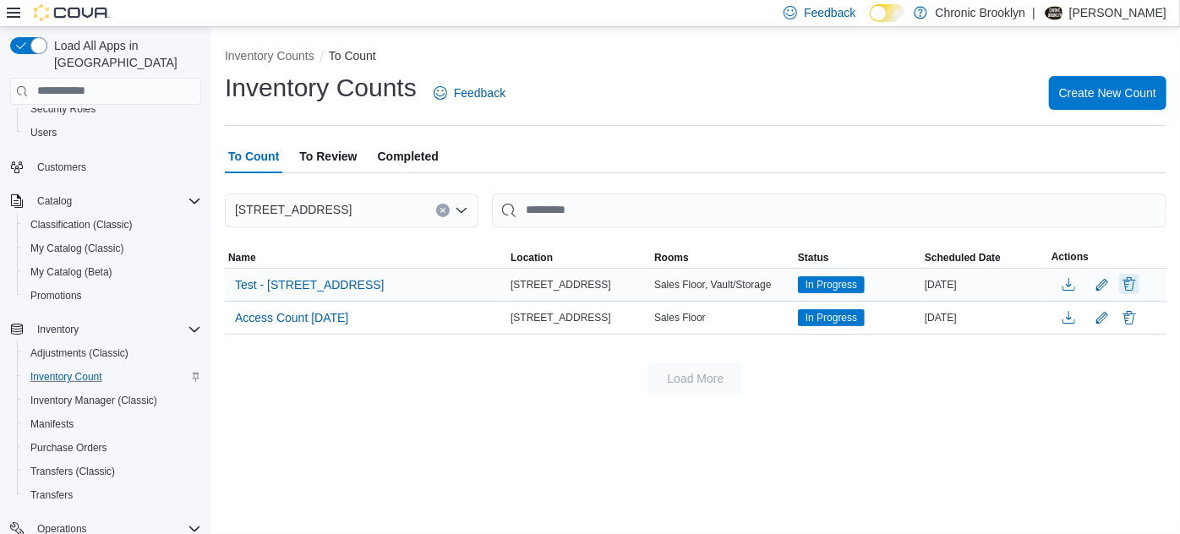
click at [1136, 290] on button "Delete" at bounding box center [1129, 284] width 20 height 20
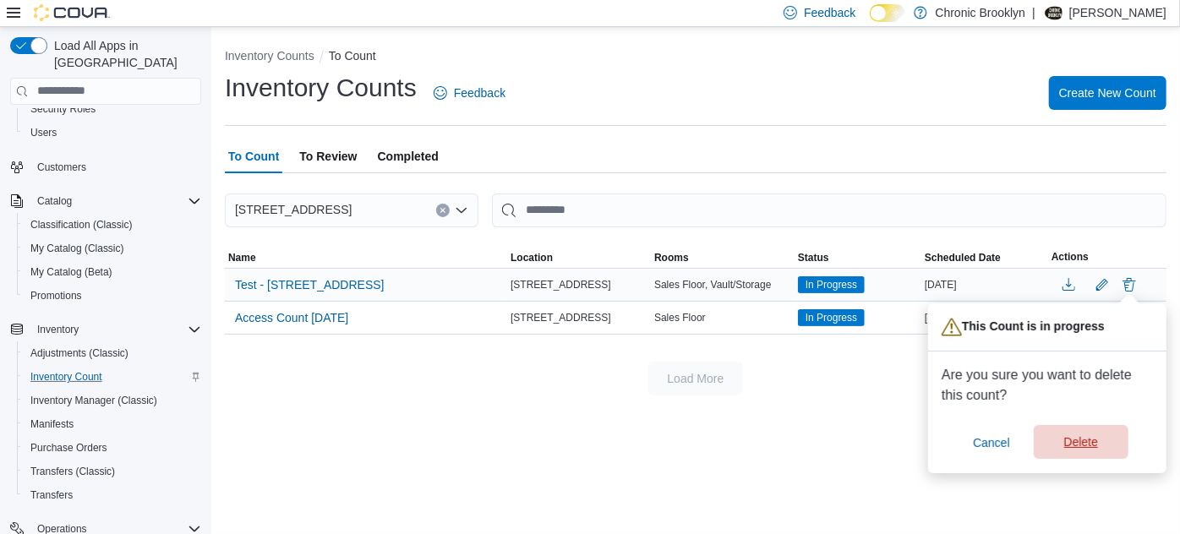
click at [1088, 441] on span "Delete" at bounding box center [1081, 442] width 34 height 17
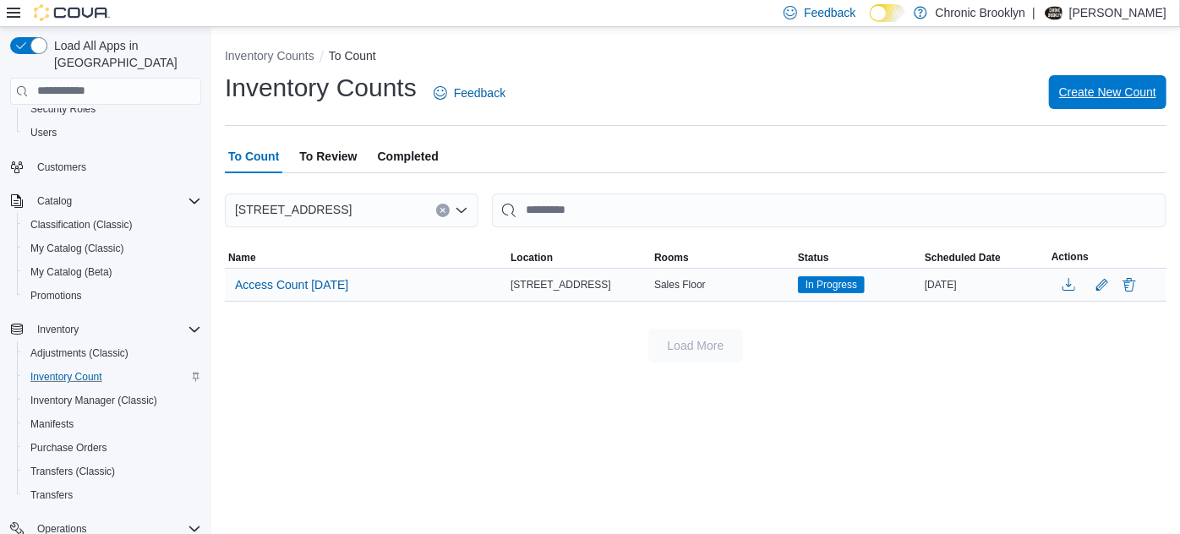
click at [1109, 94] on span "Create New Count" at bounding box center [1107, 92] width 97 height 17
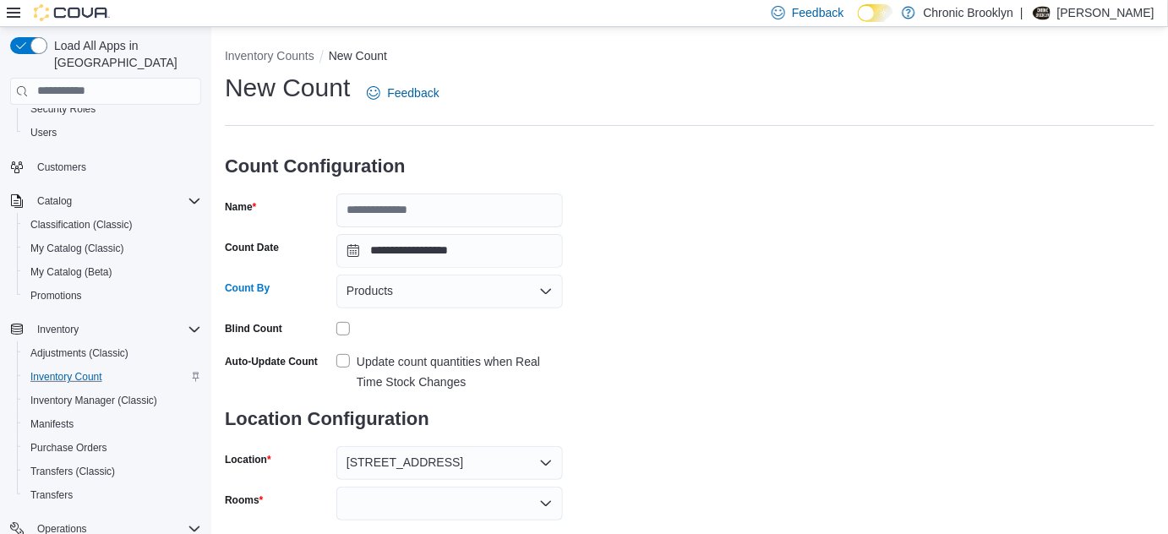
click at [382, 285] on span "Products" at bounding box center [370, 291] width 46 height 20
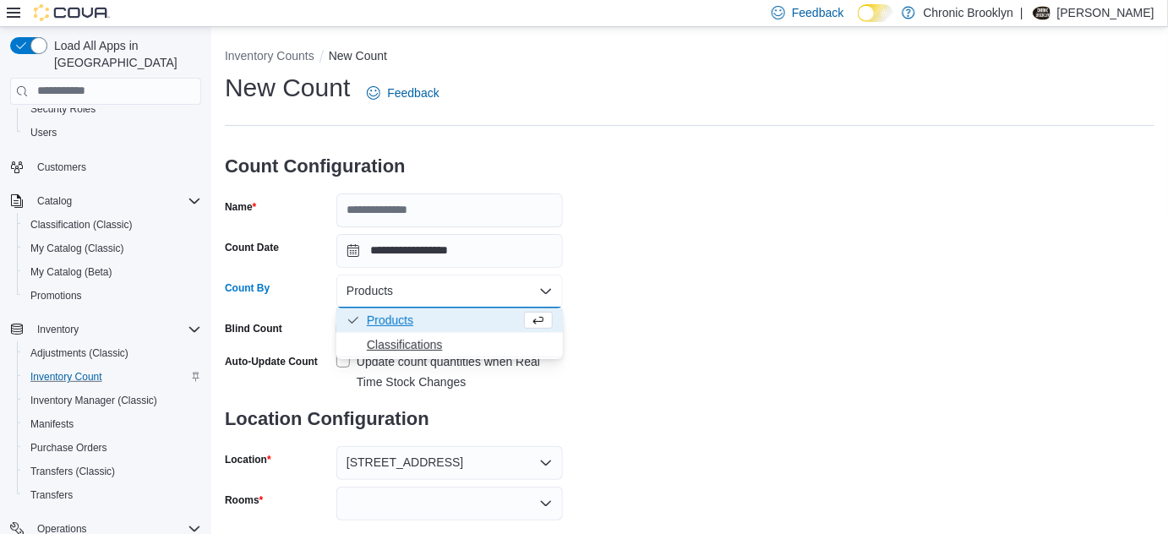
click at [384, 340] on span "Classifications" at bounding box center [460, 344] width 186 height 17
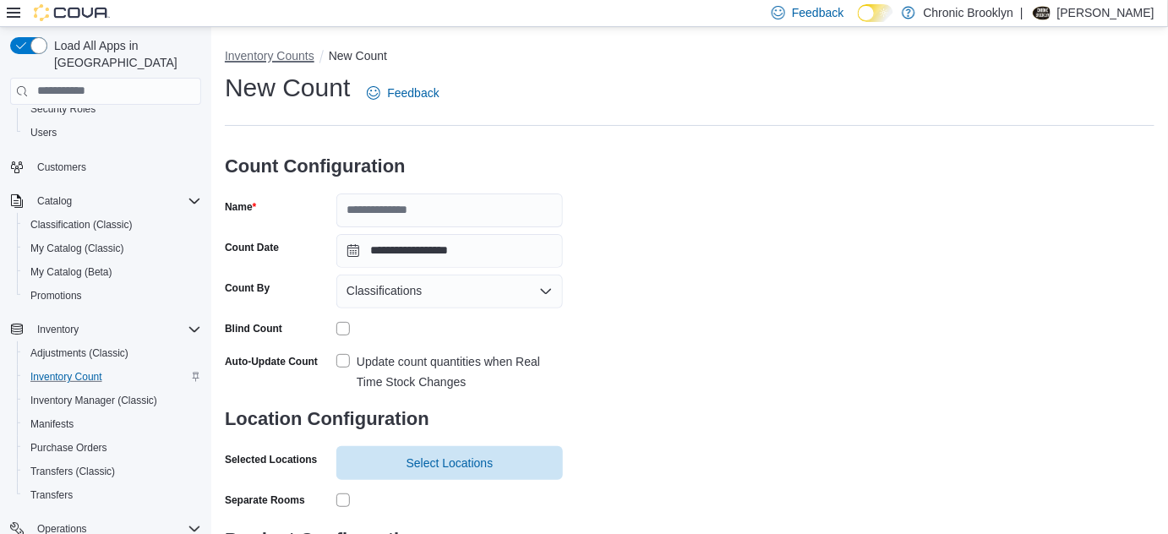
click at [263, 57] on button "Inventory Counts" at bounding box center [270, 56] width 90 height 14
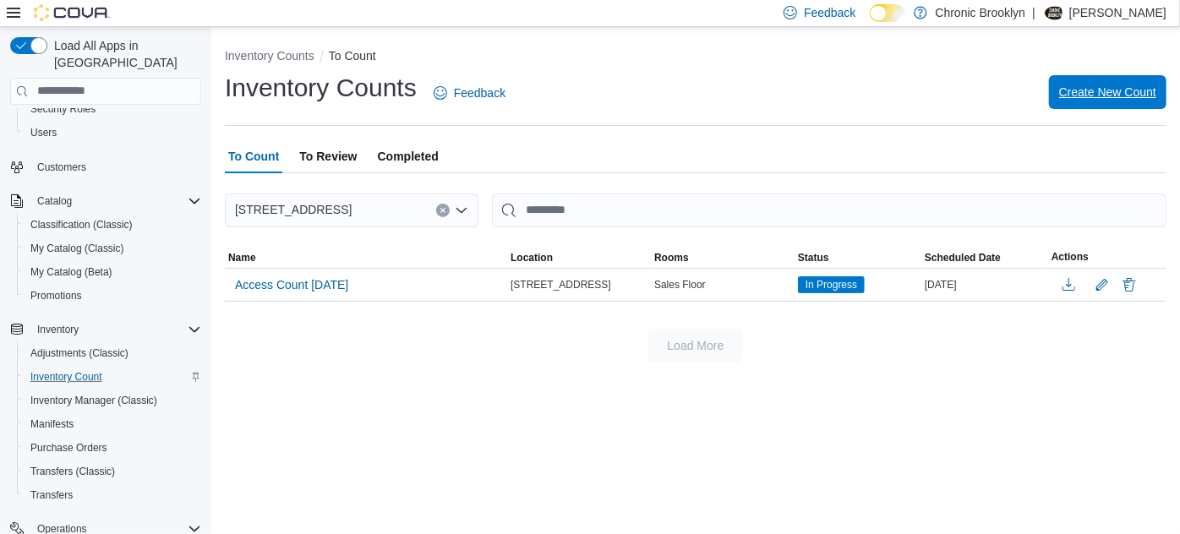
click at [1101, 87] on span "Create New Count" at bounding box center [1107, 92] width 97 height 17
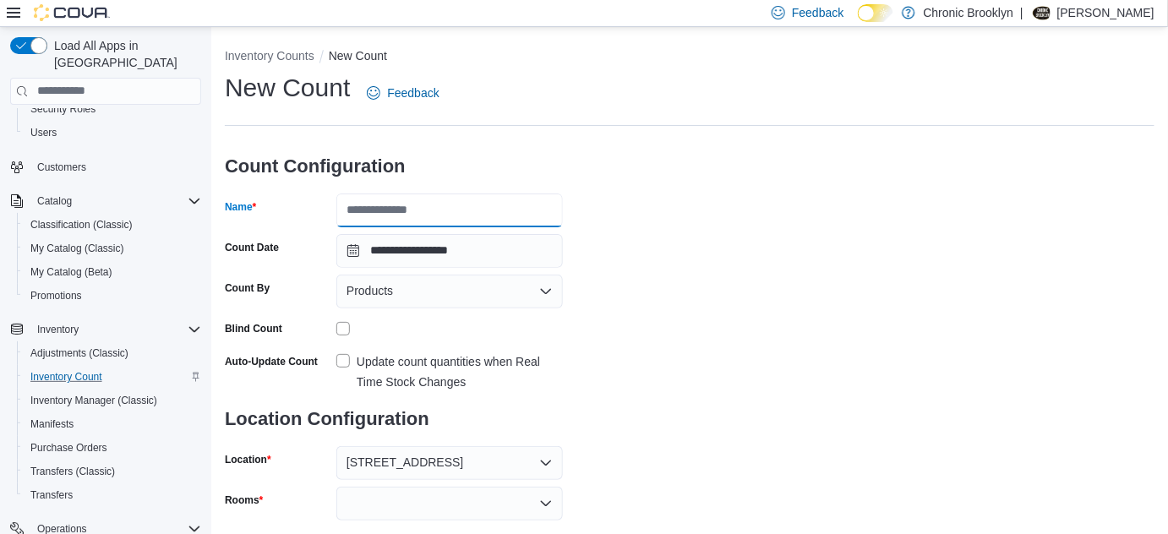
click at [396, 212] on input "Name" at bounding box center [449, 211] width 227 height 34
type input "****"
drag, startPoint x: 410, startPoint y: 290, endPoint x: 407, endPoint y: 301, distance: 11.3
click at [410, 290] on div "Products" at bounding box center [449, 292] width 227 height 34
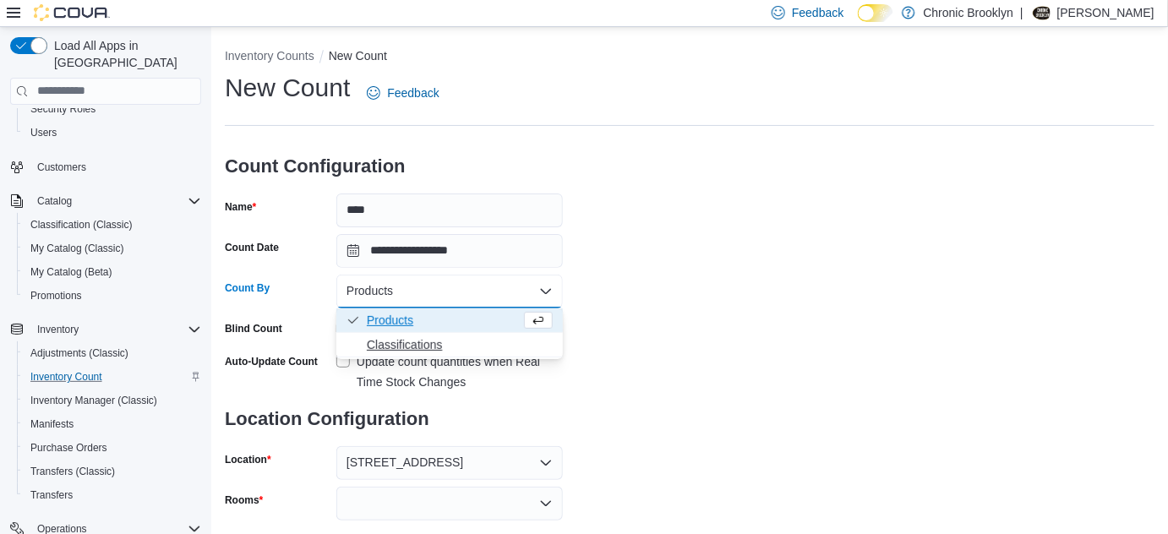
click at [387, 348] on span "Classifications" at bounding box center [460, 344] width 186 height 17
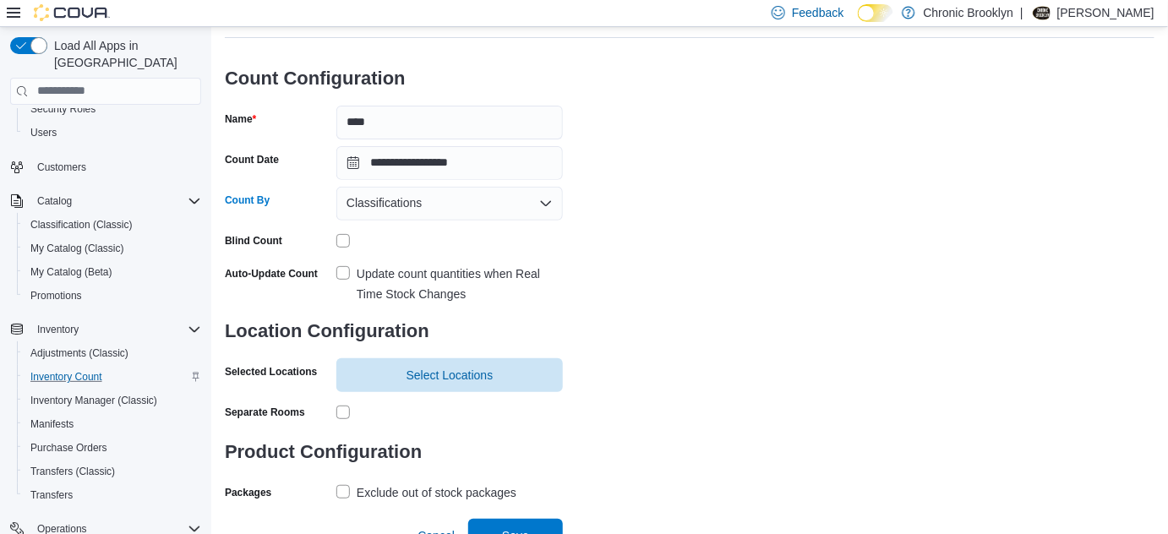
scroll to position [106, 0]
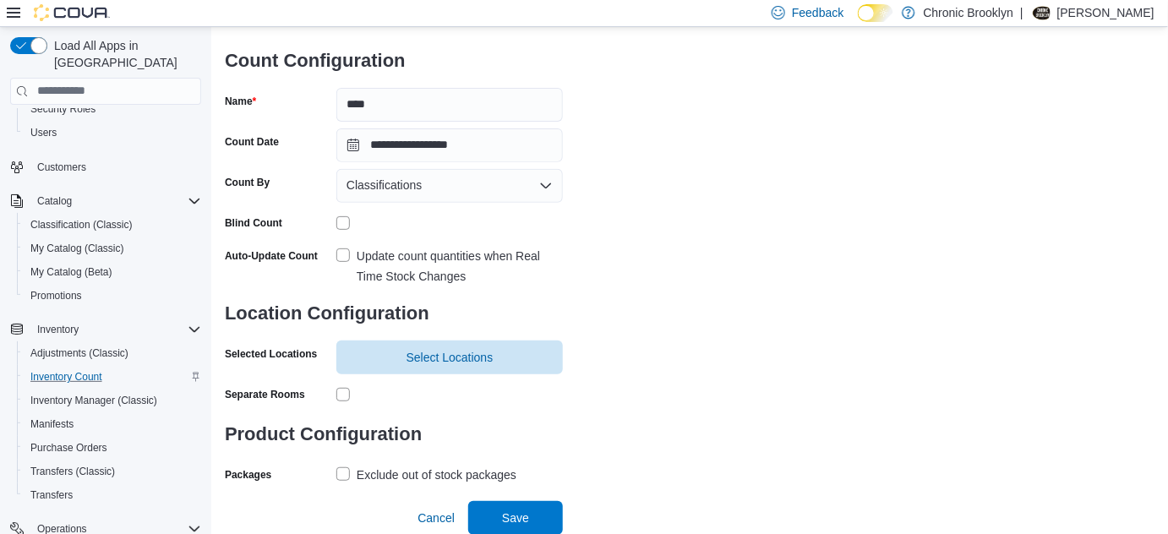
click at [336, 254] on label "Update count quantities when Real Time Stock Changes" at bounding box center [449, 266] width 227 height 41
click at [347, 475] on label "Exclude out of stock packages" at bounding box center [426, 475] width 180 height 20
click at [447, 356] on span "Select Locations" at bounding box center [450, 356] width 87 height 17
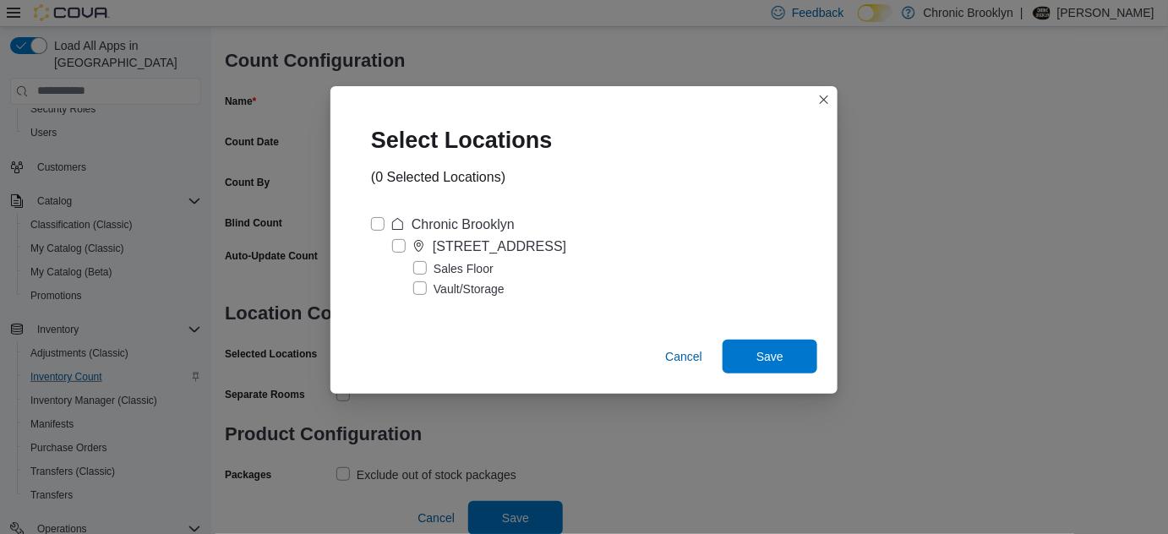
click at [471, 243] on div "[STREET_ADDRESS]" at bounding box center [500, 247] width 134 height 20
click at [778, 354] on span "Save" at bounding box center [769, 355] width 27 height 17
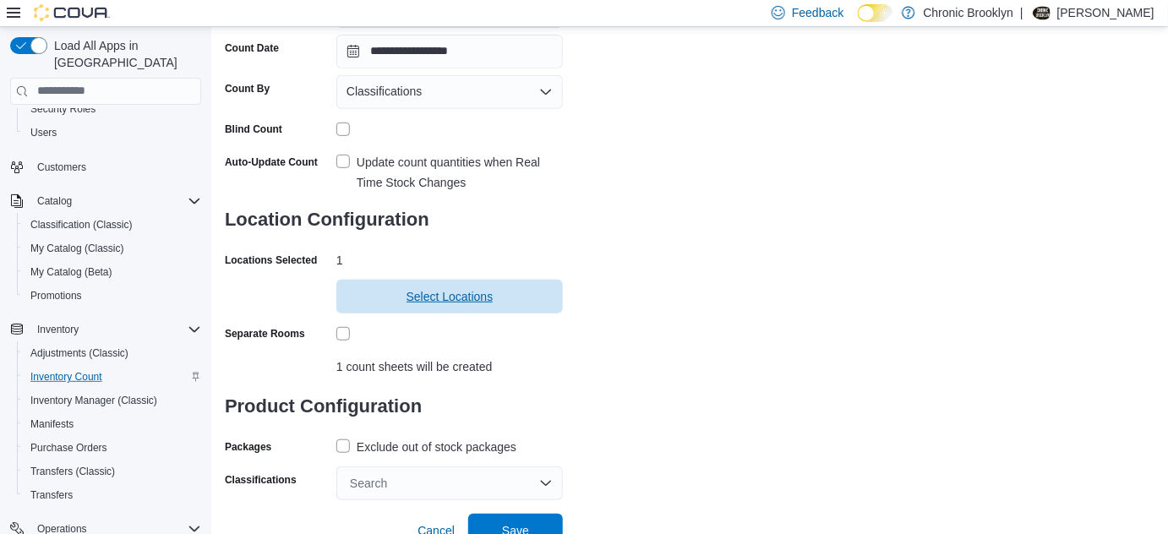
scroll to position [212, 0]
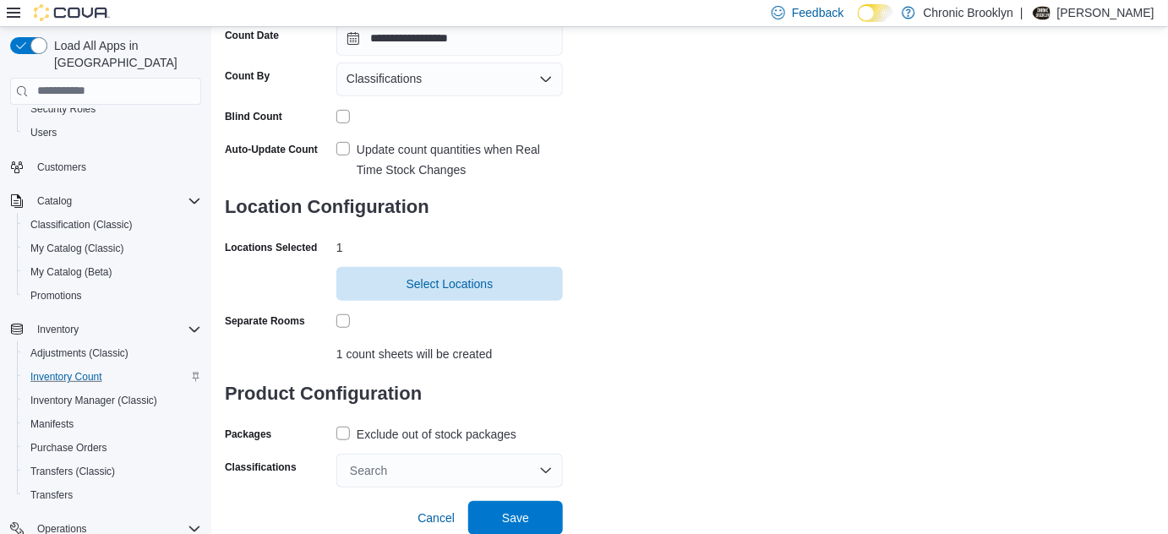
click at [396, 476] on div "Search" at bounding box center [449, 471] width 227 height 34
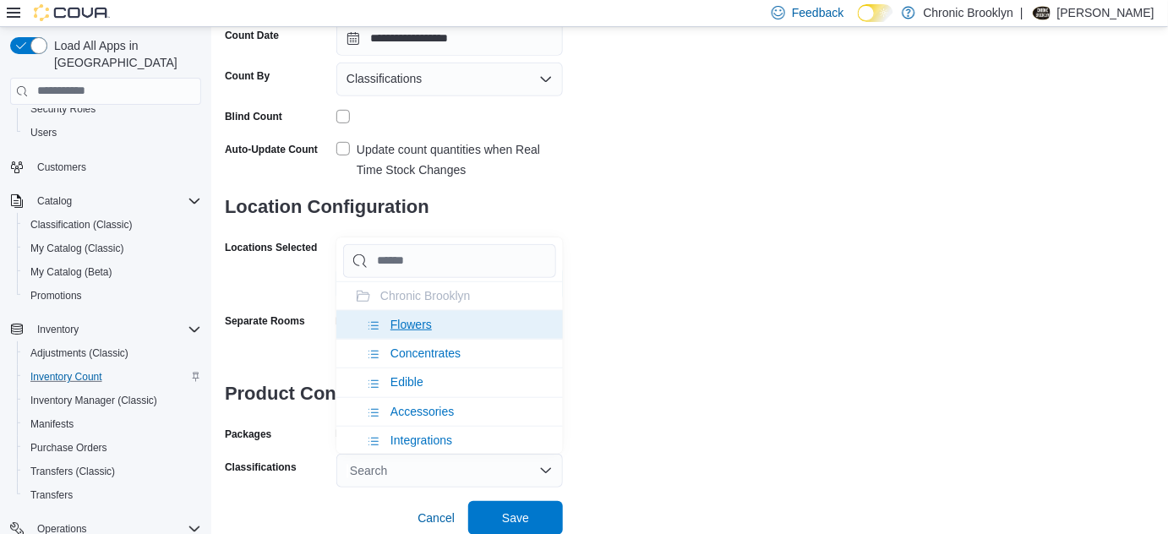
click at [407, 318] on span "Flowers" at bounding box center [410, 325] width 41 height 14
click at [435, 325] on span "Concentrates" at bounding box center [425, 325] width 70 height 14
click at [414, 326] on span "Edible" at bounding box center [406, 325] width 33 height 14
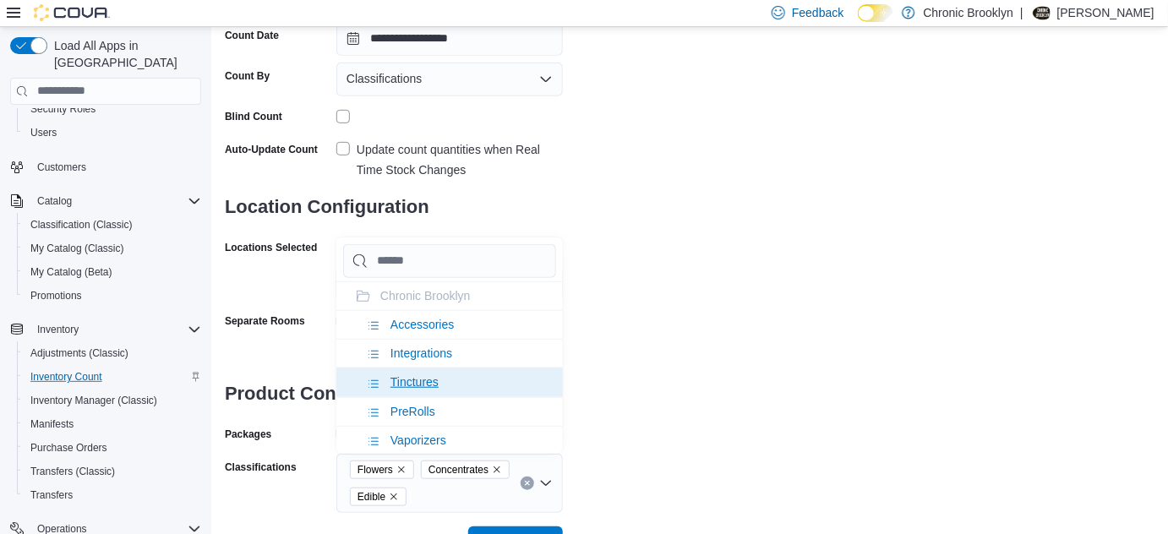
click at [414, 381] on span "Tinctures" at bounding box center [414, 382] width 48 height 14
click at [419, 375] on span "PreRolls" at bounding box center [412, 382] width 45 height 14
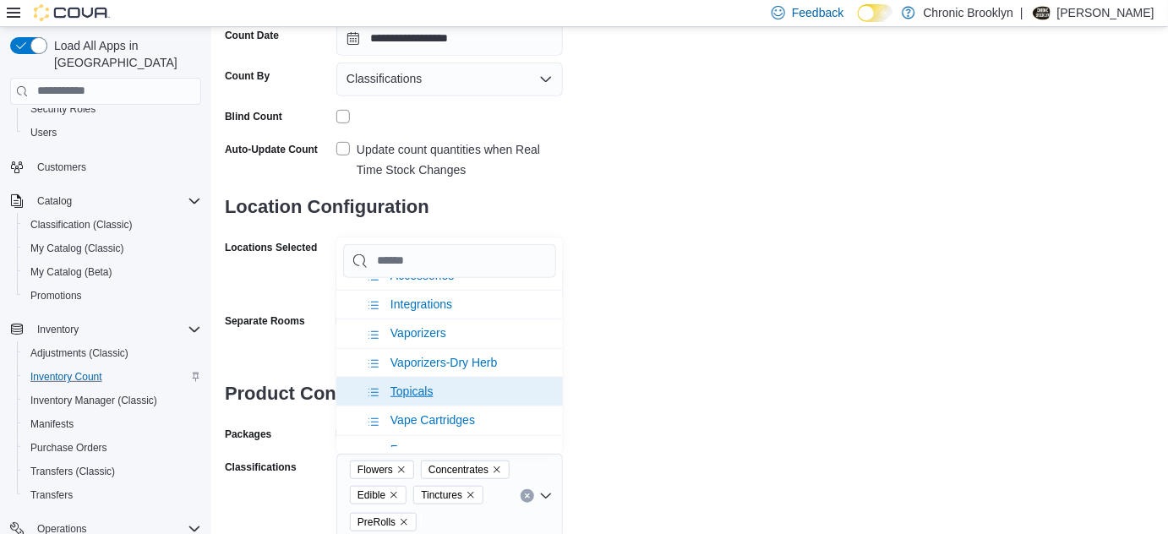
scroll to position [145, 0]
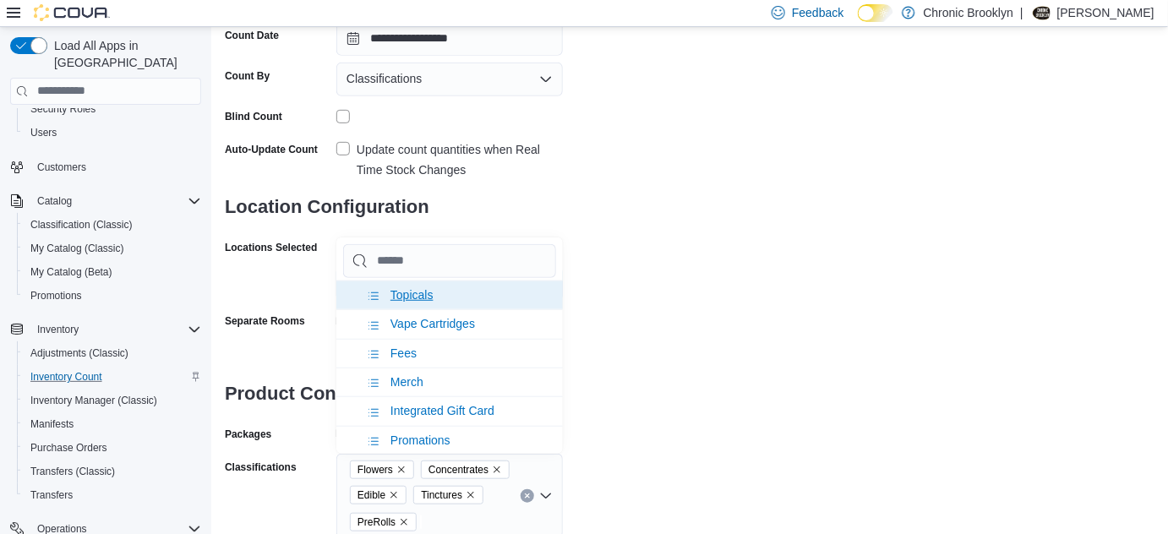
click at [457, 317] on span "Vape Cartridges" at bounding box center [432, 324] width 85 height 14
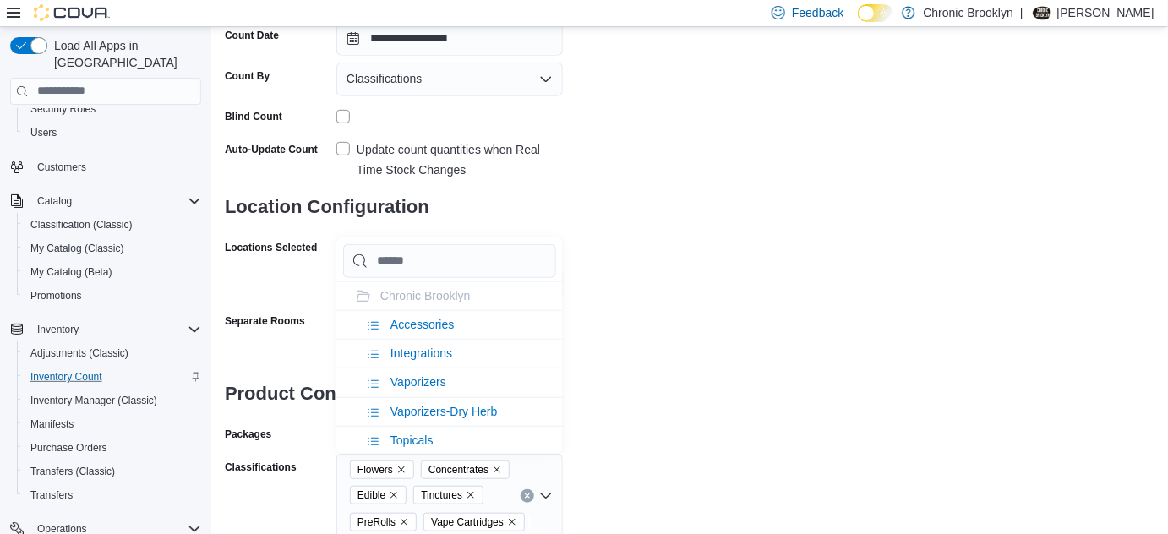
scroll to position [76, 0]
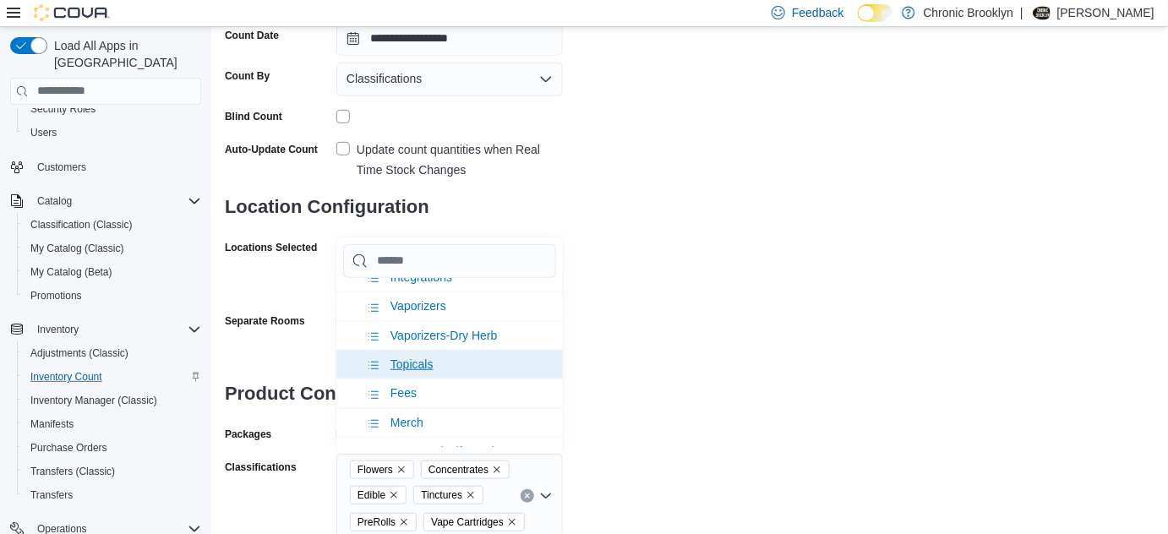
click at [405, 358] on span "Topicals" at bounding box center [411, 365] width 43 height 14
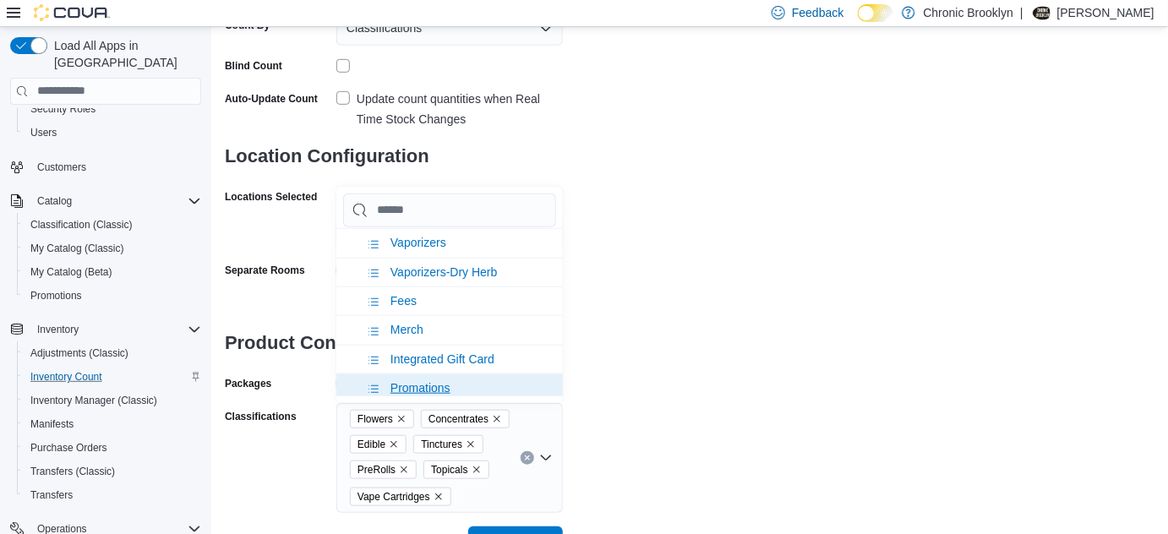
scroll to position [288, 0]
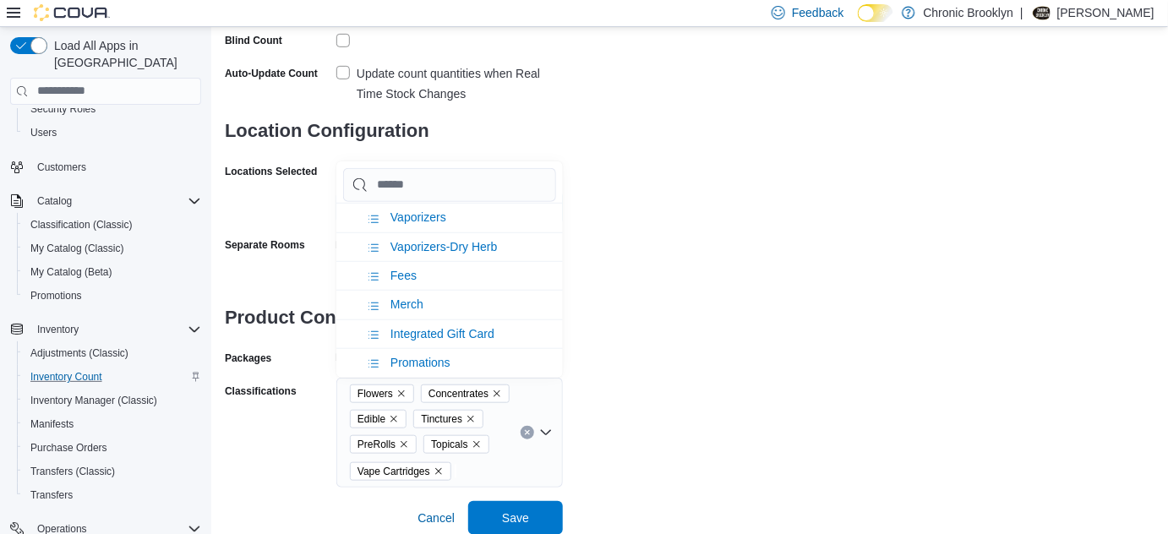
click at [713, 380] on div "**********" at bounding box center [690, 135] width 930 height 705
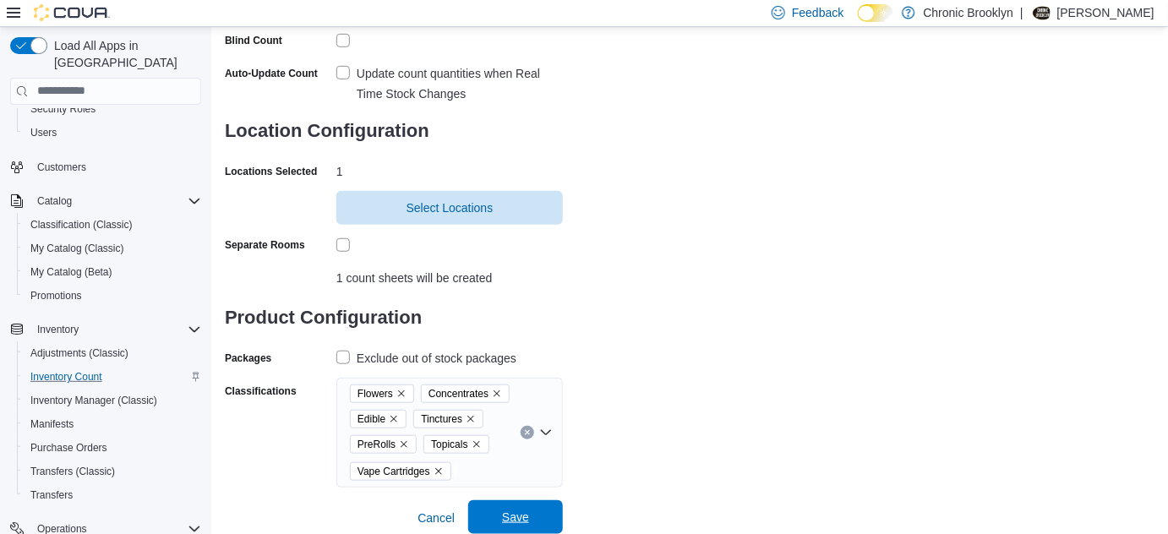
click at [514, 510] on span "Save" at bounding box center [515, 517] width 27 height 17
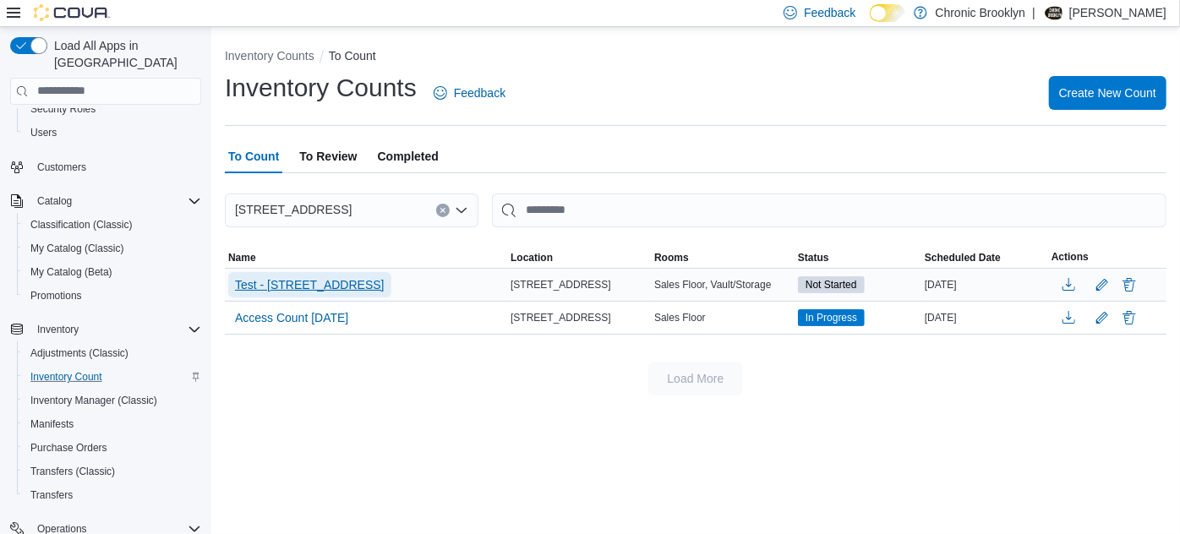
click at [254, 281] on span "Test - [STREET_ADDRESS]" at bounding box center [310, 284] width 150 height 17
click at [248, 285] on span "Test - [STREET_ADDRESS]" at bounding box center [310, 284] width 150 height 17
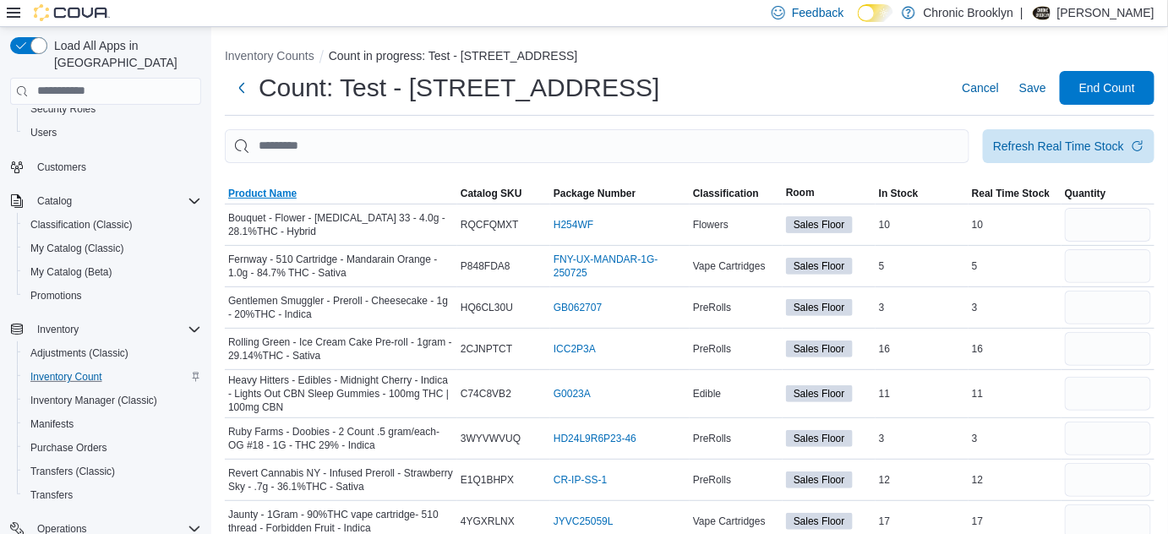
click at [264, 192] on span "Product Name" at bounding box center [262, 194] width 68 height 14
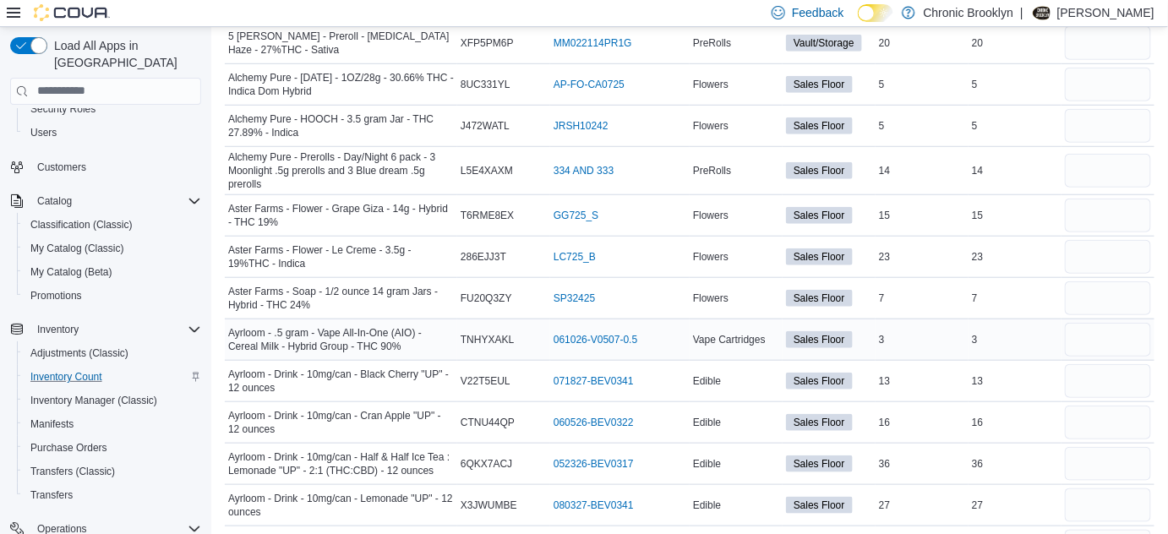
scroll to position [384, 0]
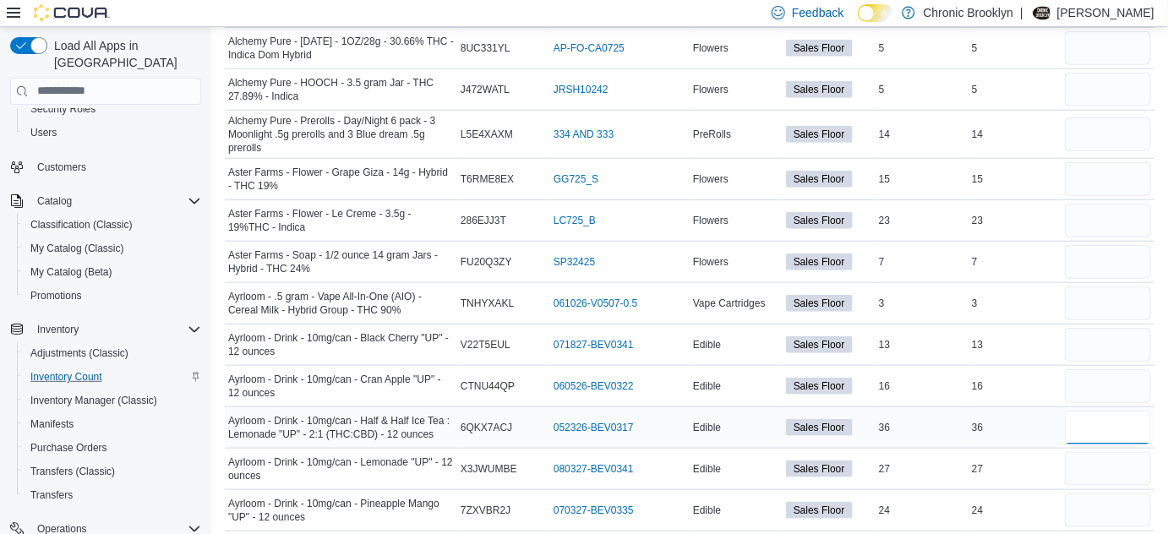
drag, startPoint x: 1084, startPoint y: 424, endPoint x: 1138, endPoint y: 423, distance: 54.1
click at [1084, 424] on input "number" at bounding box center [1108, 428] width 86 height 34
type input "*"
type input "**"
click at [1016, 441] on td "Real Time Stock 36" at bounding box center [1015, 427] width 93 height 41
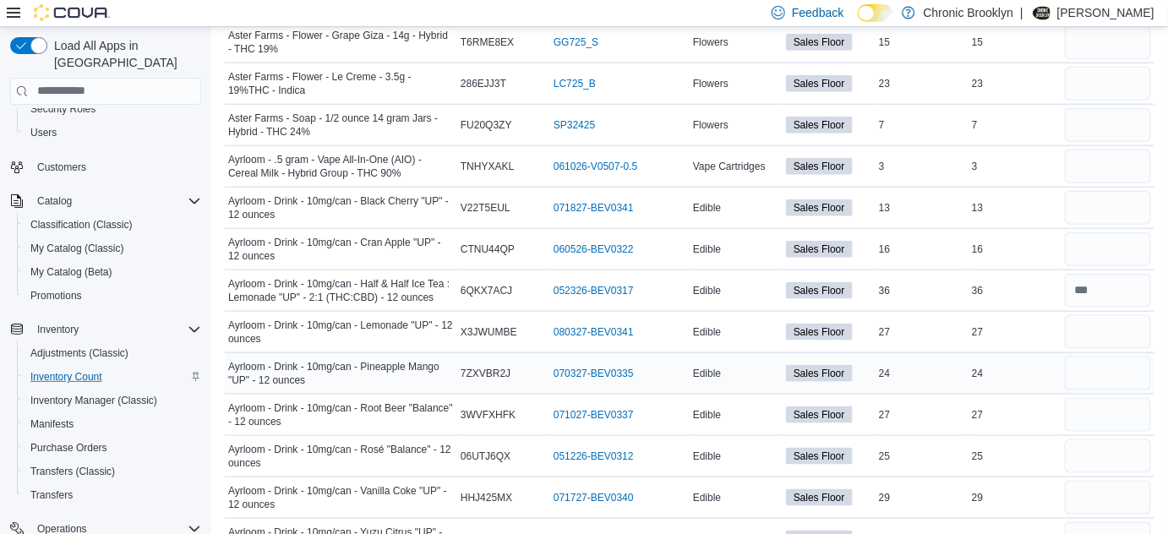
scroll to position [538, 0]
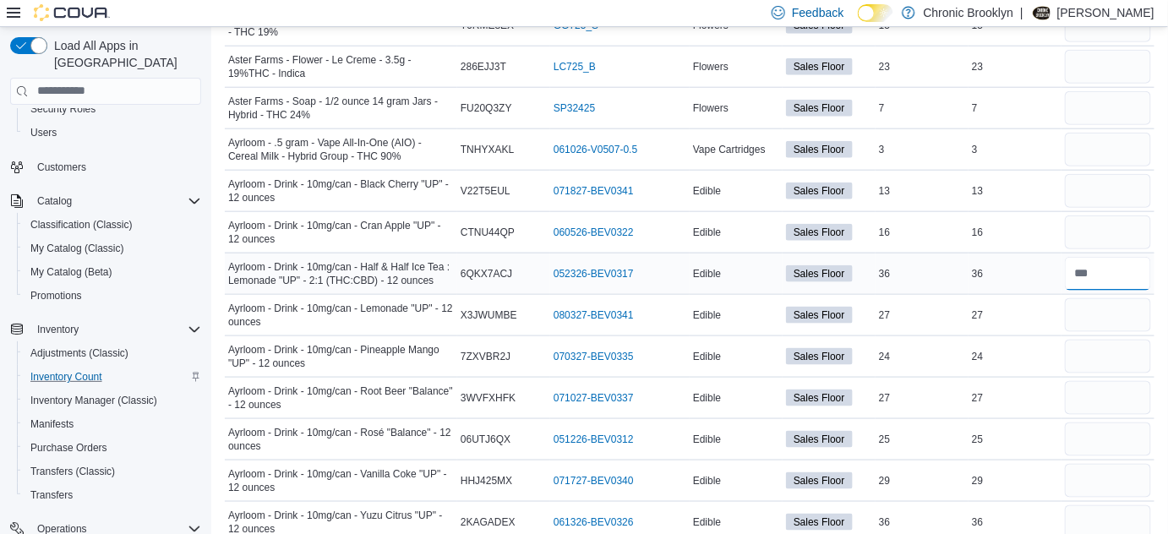
click at [1115, 270] on input "number" at bounding box center [1108, 274] width 86 height 34
drag, startPoint x: 1111, startPoint y: 298, endPoint x: 1106, endPoint y: 269, distance: 30.2
click at [1106, 275] on input "number" at bounding box center [1108, 274] width 86 height 34
click at [1106, 273] on input "number" at bounding box center [1108, 274] width 86 height 34
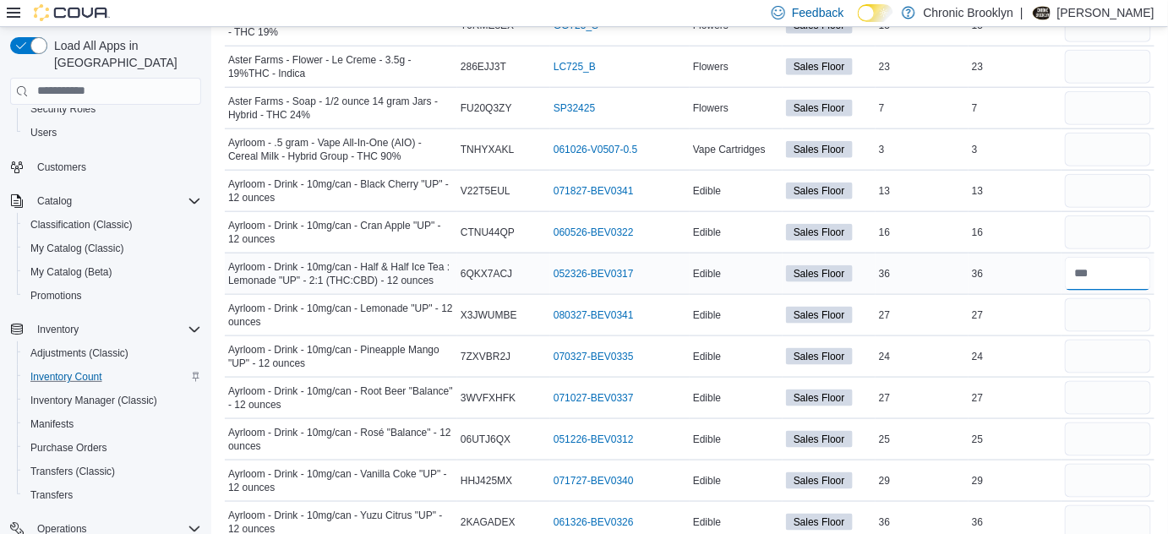
drag, startPoint x: 1103, startPoint y: 271, endPoint x: 1100, endPoint y: 261, distance: 10.7
click at [1099, 263] on input "number" at bounding box center [1108, 274] width 86 height 34
drag, startPoint x: 1103, startPoint y: 262, endPoint x: 1083, endPoint y: 272, distance: 22.7
click at [1083, 272] on input "number" at bounding box center [1108, 274] width 86 height 34
click at [1117, 270] on input "number" at bounding box center [1108, 274] width 86 height 34
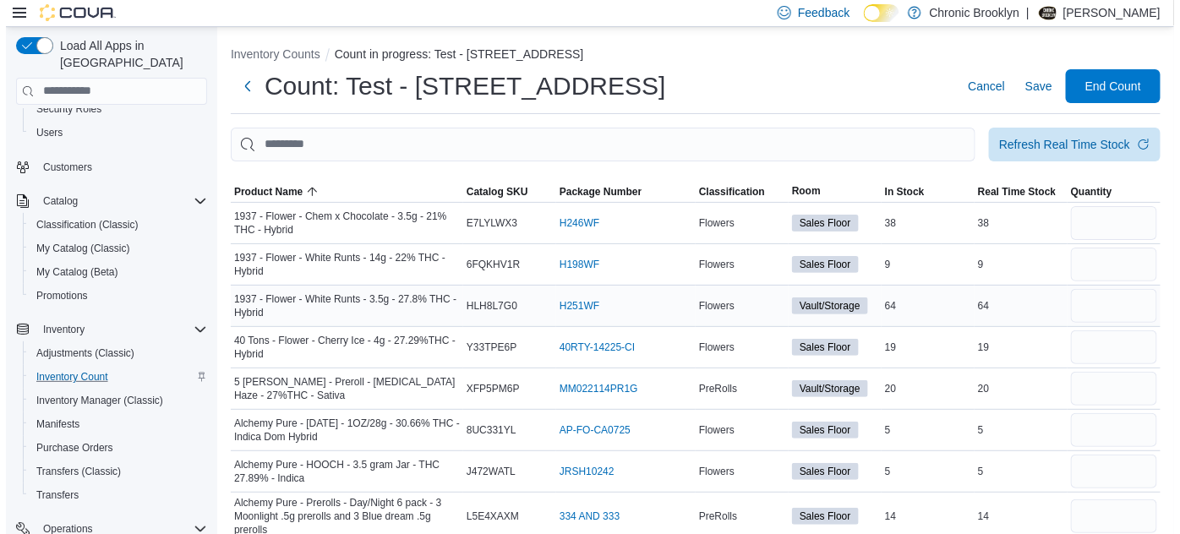
scroll to position [0, 0]
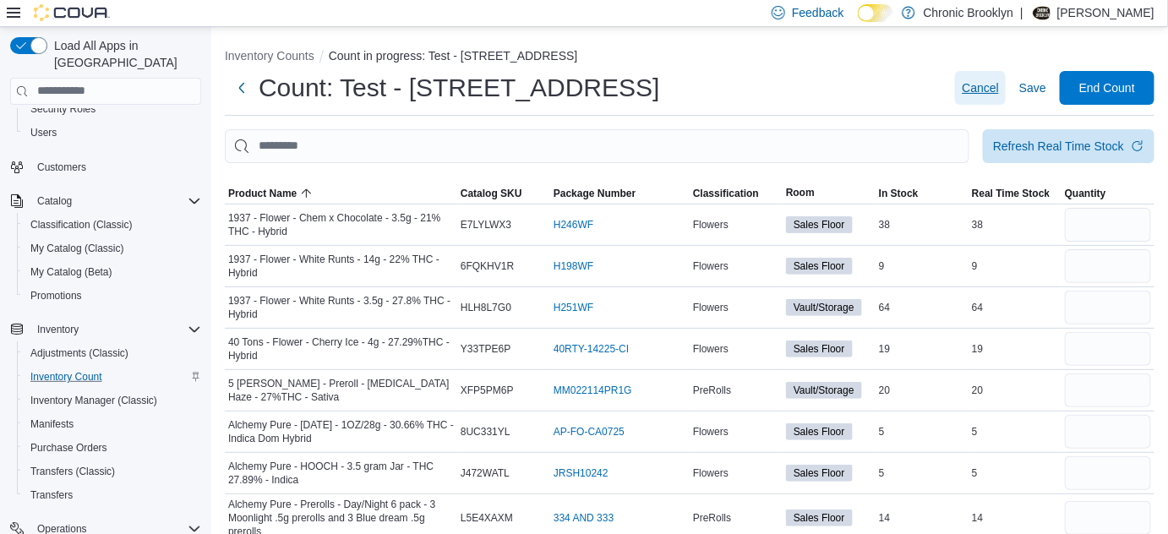
click at [991, 79] on span "Cancel" at bounding box center [980, 87] width 37 height 17
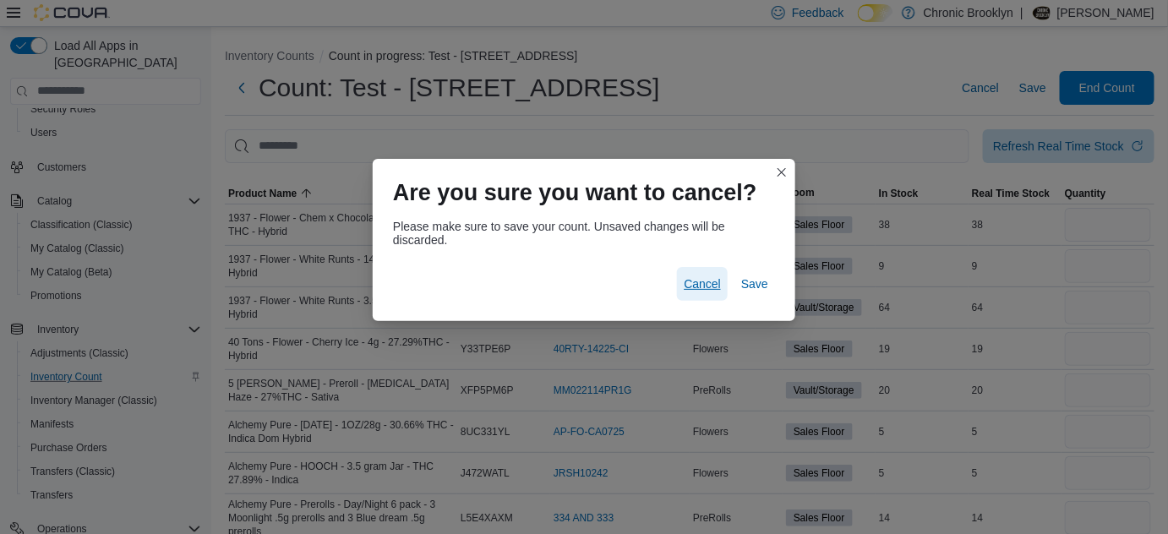
click at [693, 276] on span "Cancel" at bounding box center [702, 284] width 37 height 17
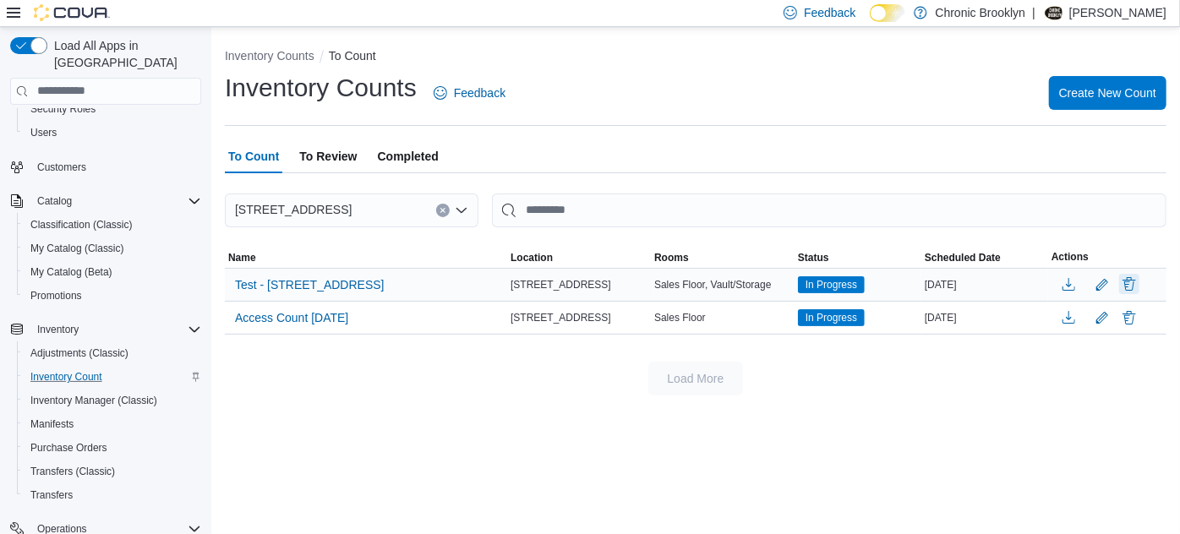
click at [1127, 283] on button "Delete" at bounding box center [1129, 284] width 20 height 20
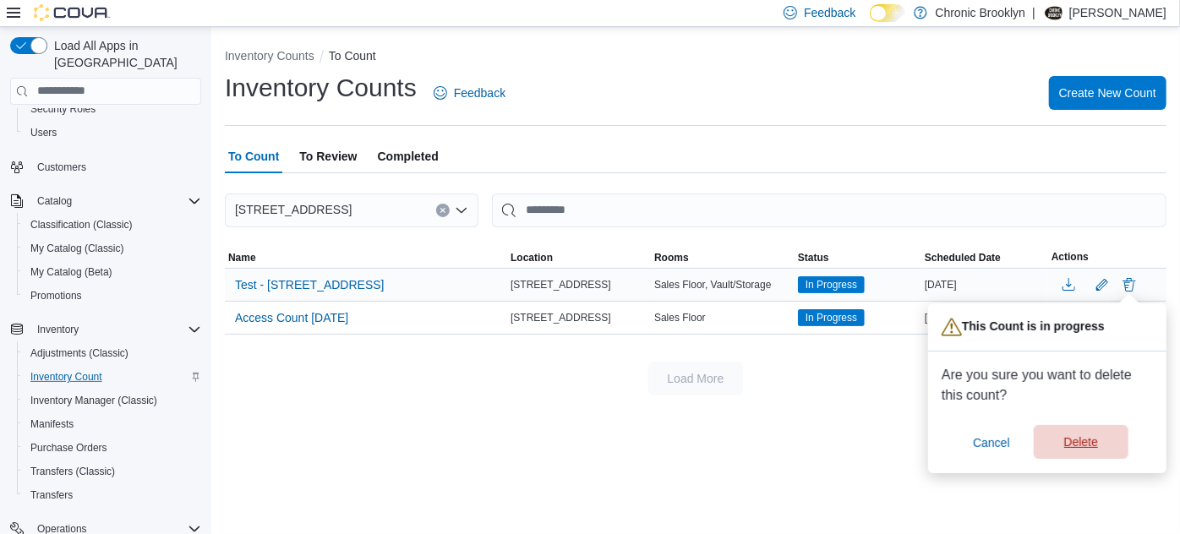
click at [1059, 440] on span "Delete" at bounding box center [1081, 442] width 74 height 34
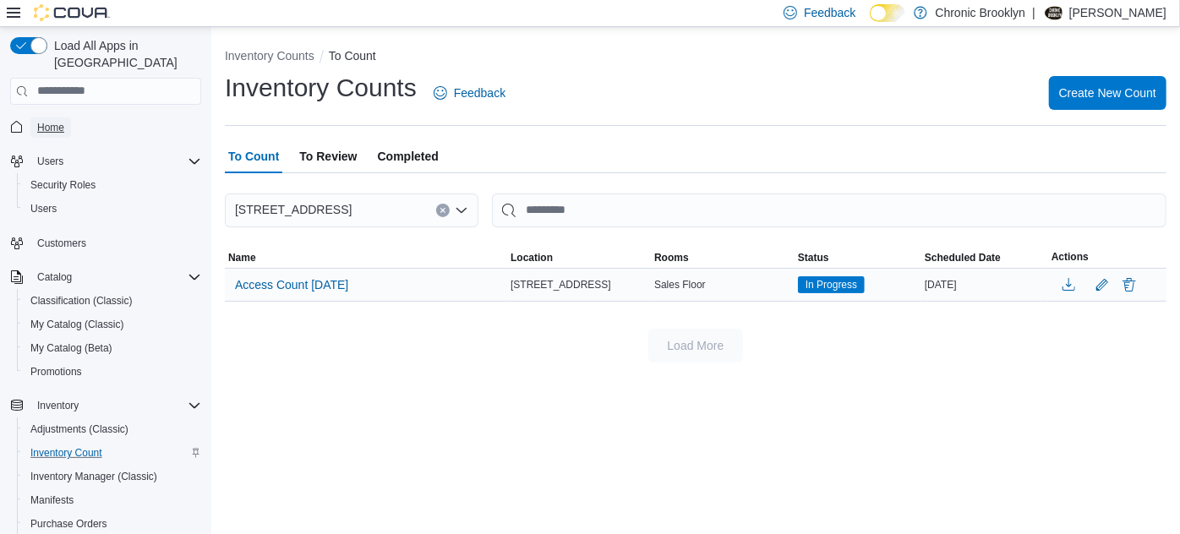
click at [48, 121] on span "Home" at bounding box center [50, 128] width 27 height 14
